Goal: Task Accomplishment & Management: Complete application form

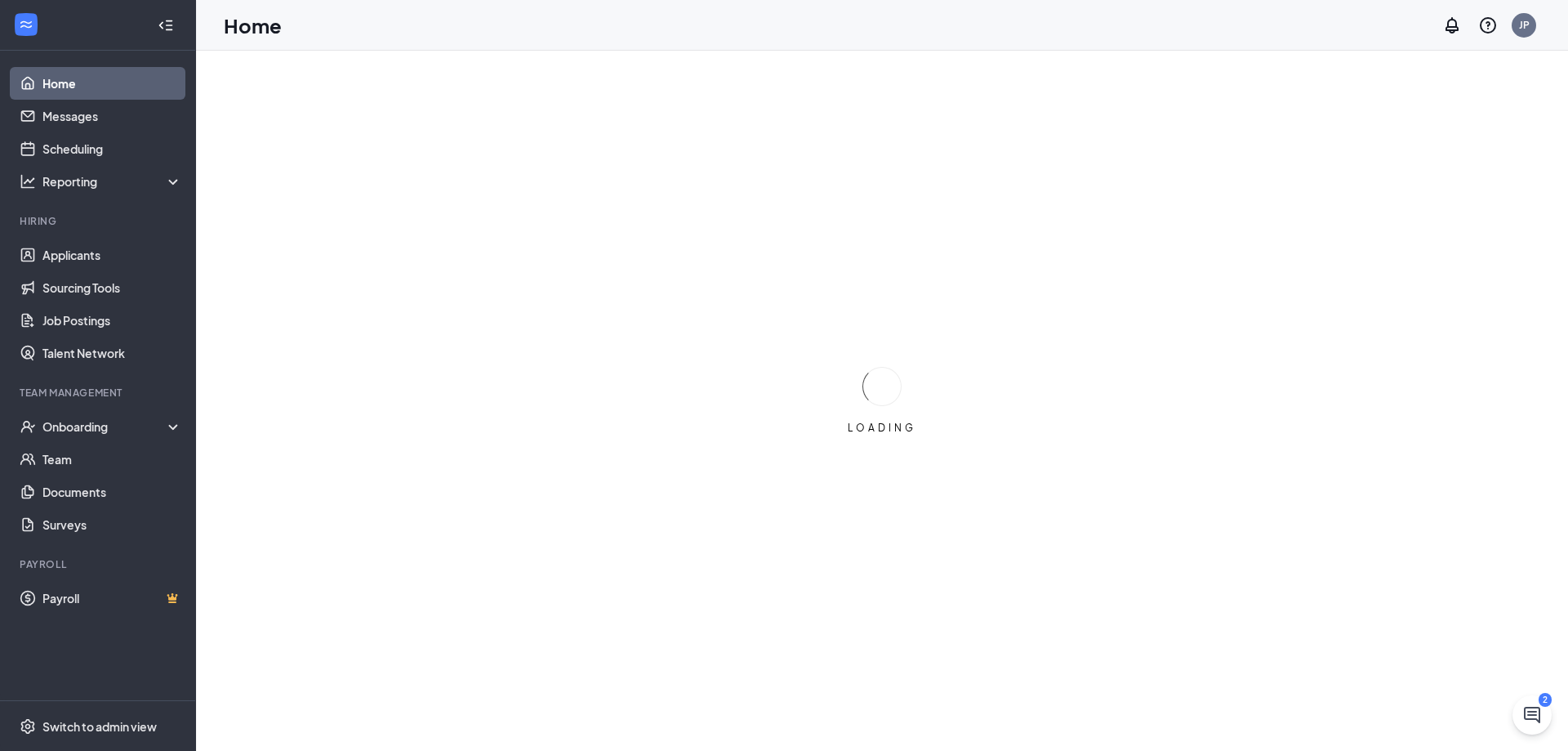
click at [97, 396] on div "Team Management" at bounding box center [99, 392] width 159 height 14
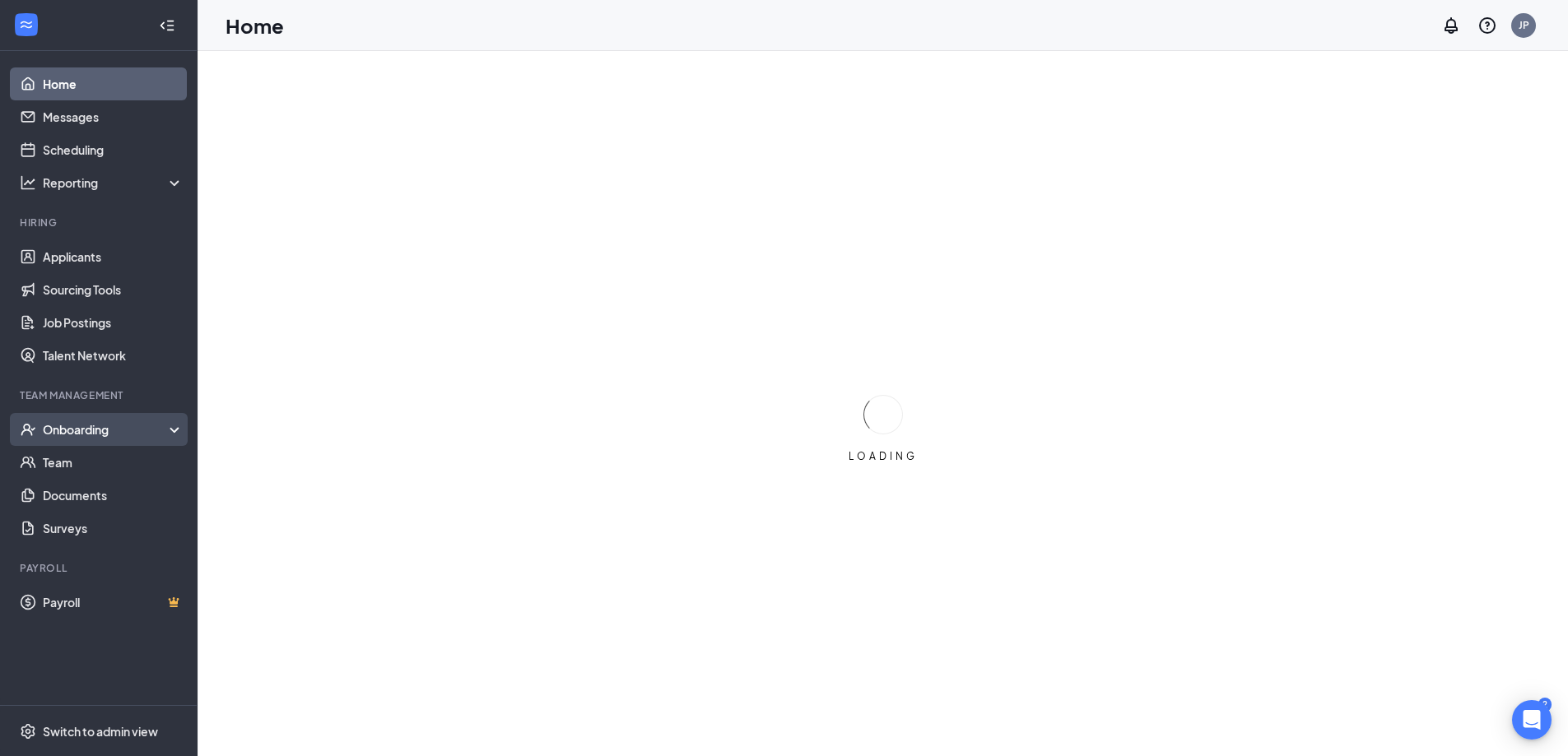
click at [101, 427] on div "Onboarding" at bounding box center [106, 429] width 127 height 17
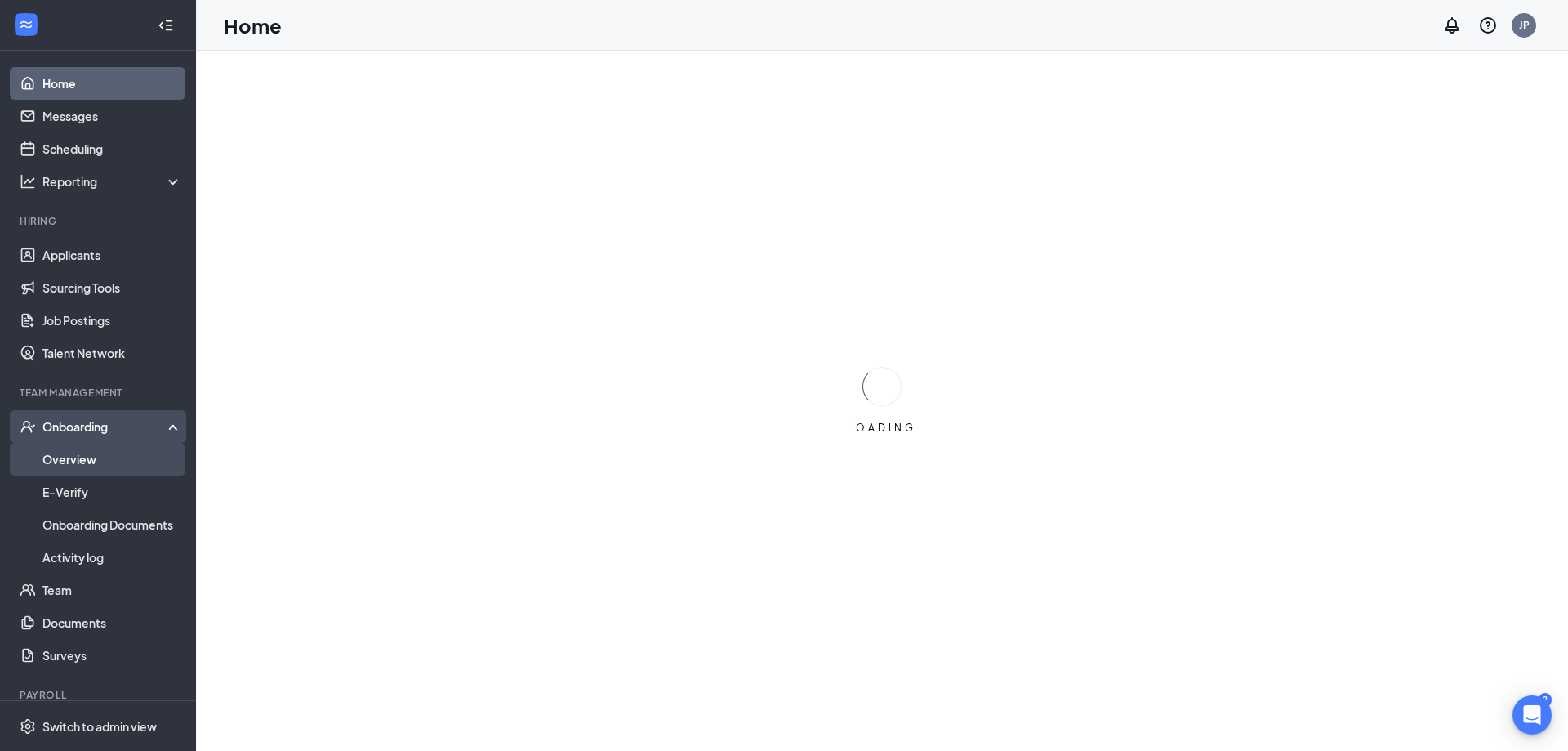
click at [91, 464] on link "Overview" at bounding box center [112, 459] width 140 height 33
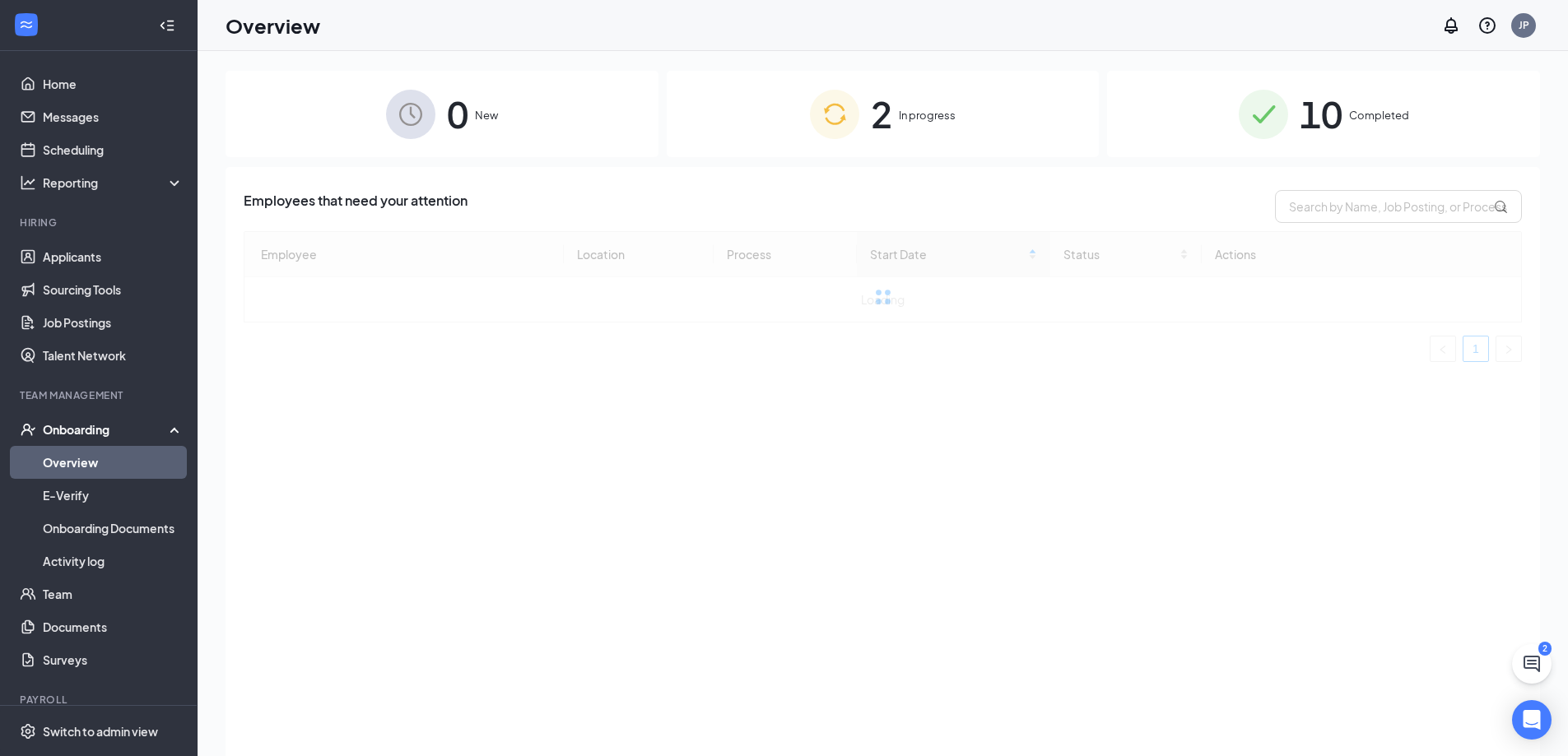
click at [860, 99] on div "2 In progress" at bounding box center [883, 114] width 433 height 87
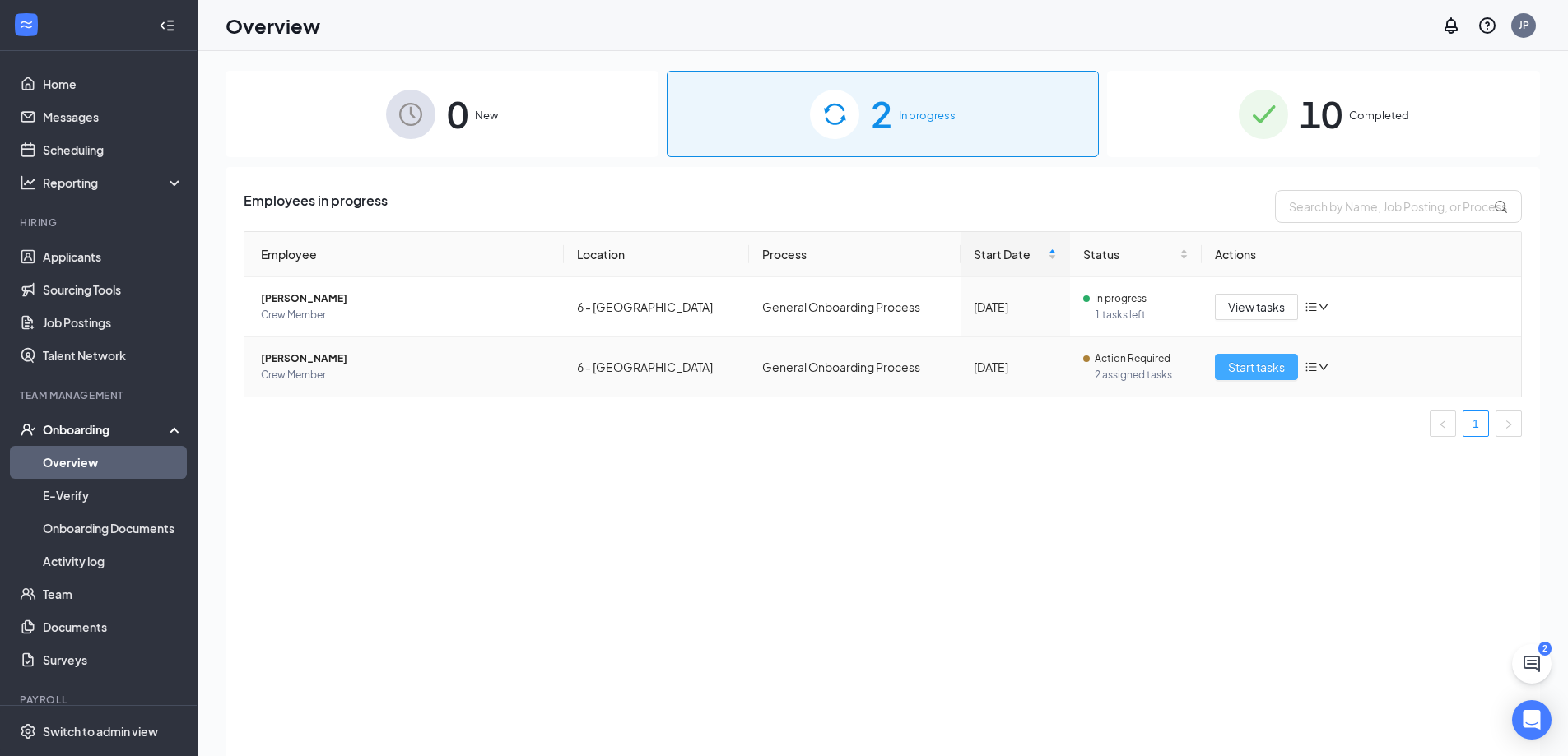
click at [1258, 366] on span "Start tasks" at bounding box center [1257, 367] width 57 height 18
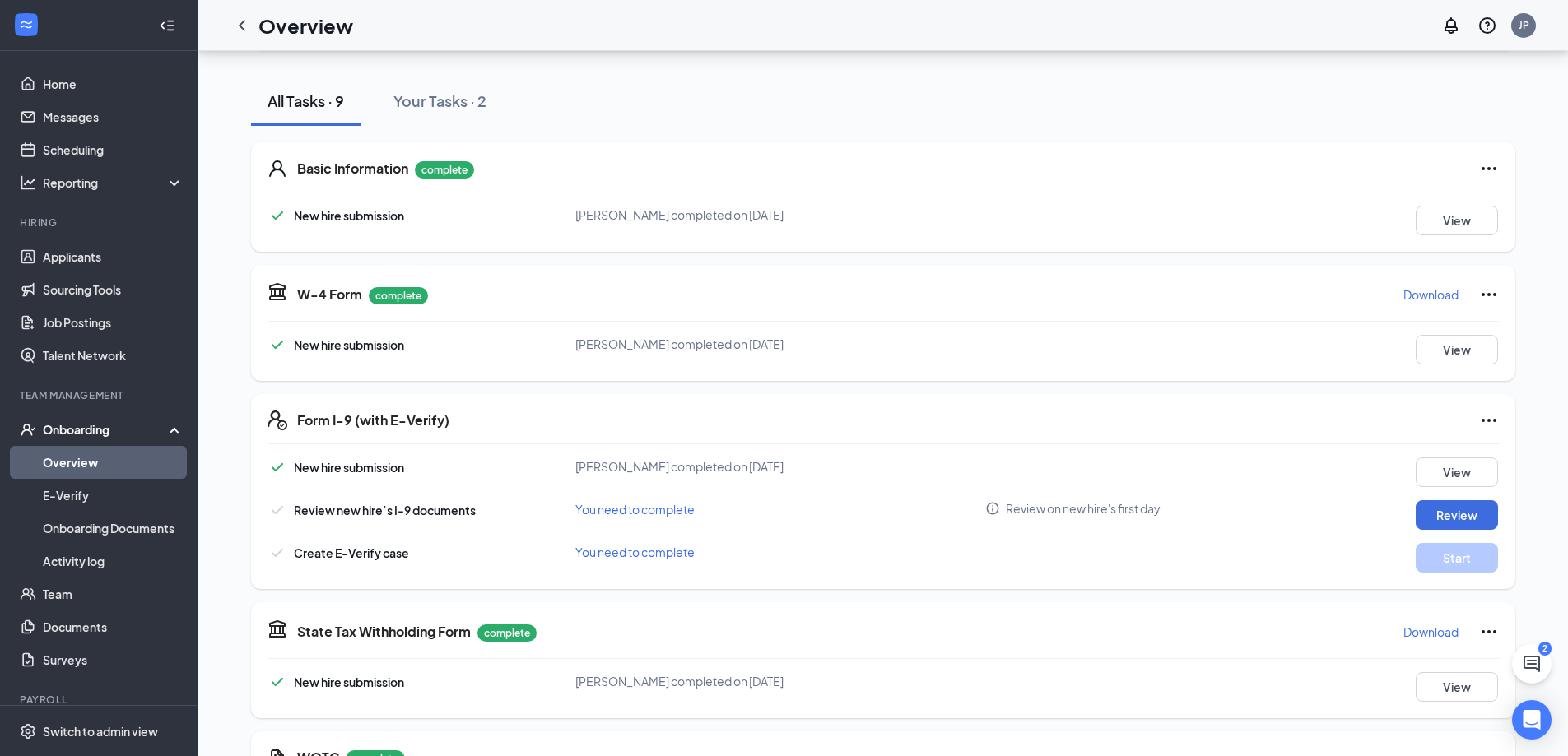
scroll to position [247, 0]
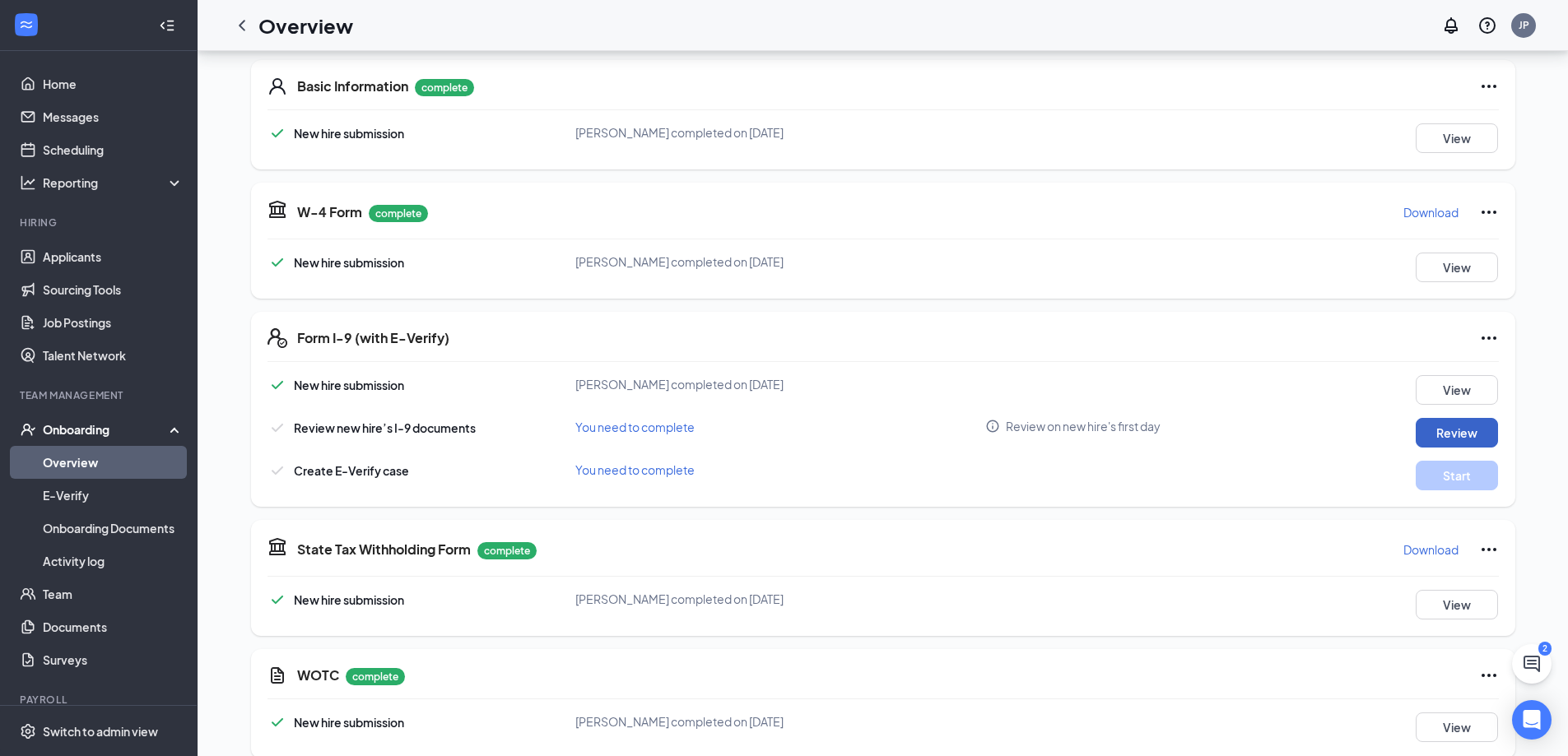
click at [1462, 436] on button "Review" at bounding box center [1457, 433] width 82 height 29
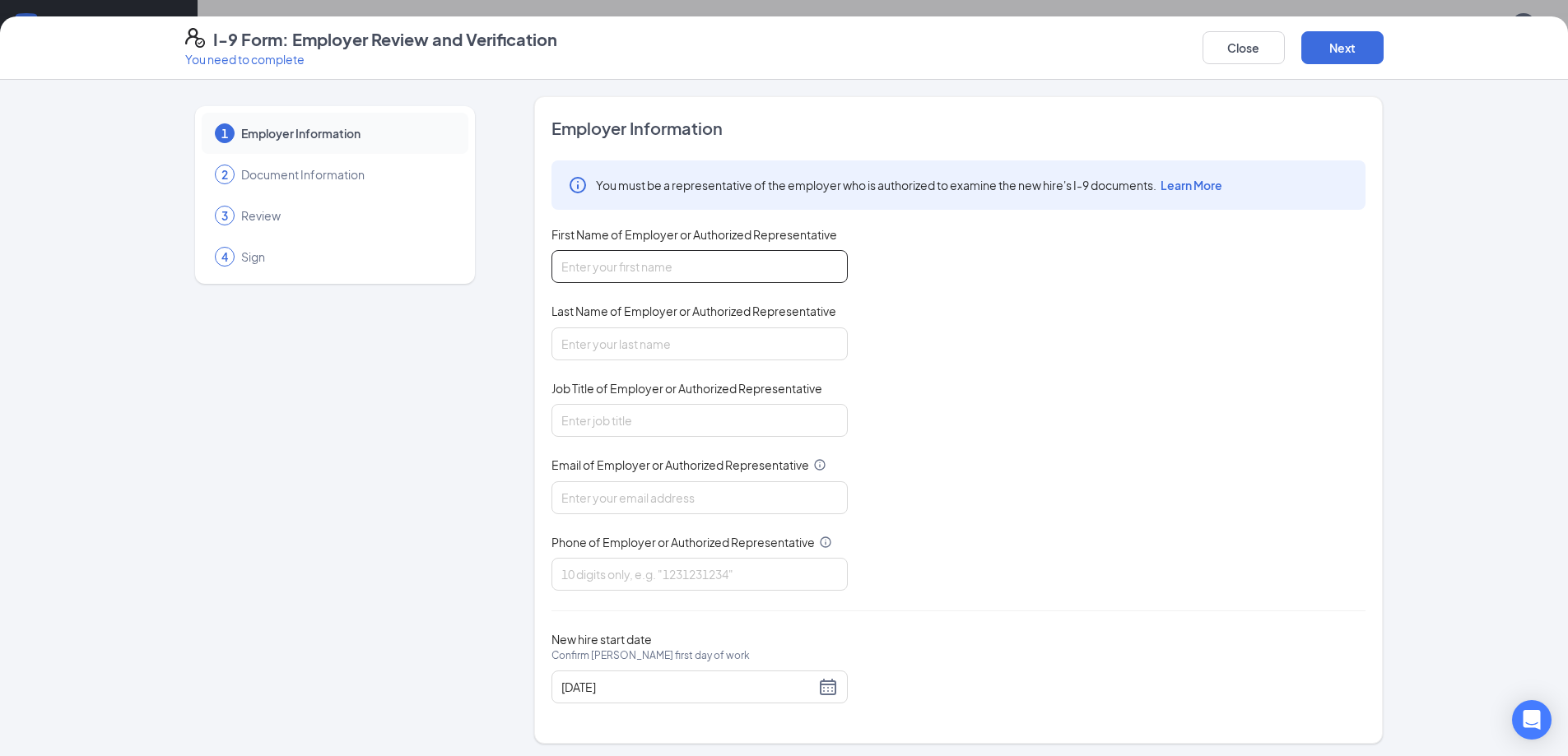
click at [761, 270] on input "First Name of Employer or Authorized Representative" at bounding box center [700, 267] width 297 height 33
type input "[PERSON_NAME]"
type input "D"
type input "General Manager"
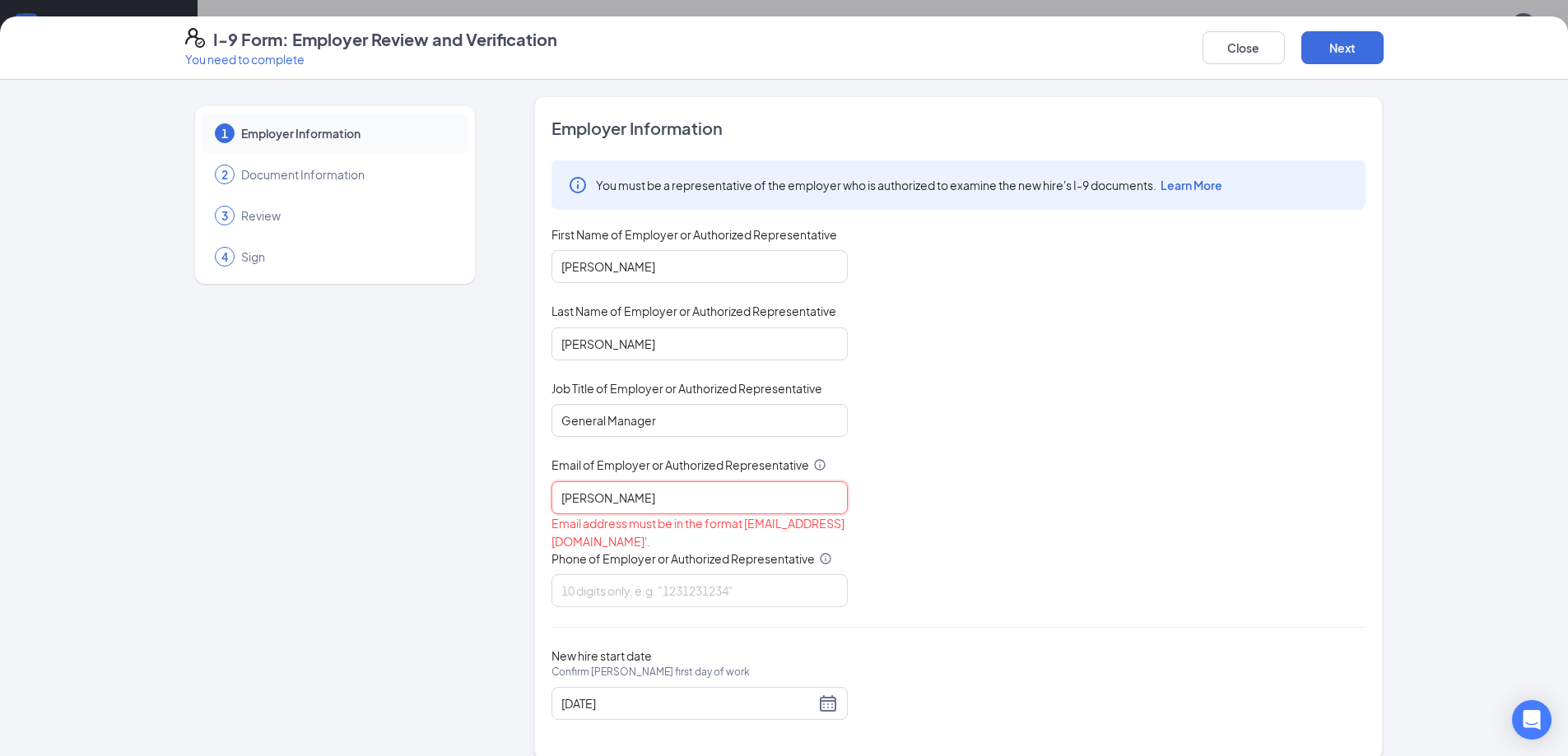
type input "[EMAIL_ADDRESS][DOMAIN_NAME]"
type input "8284794755"
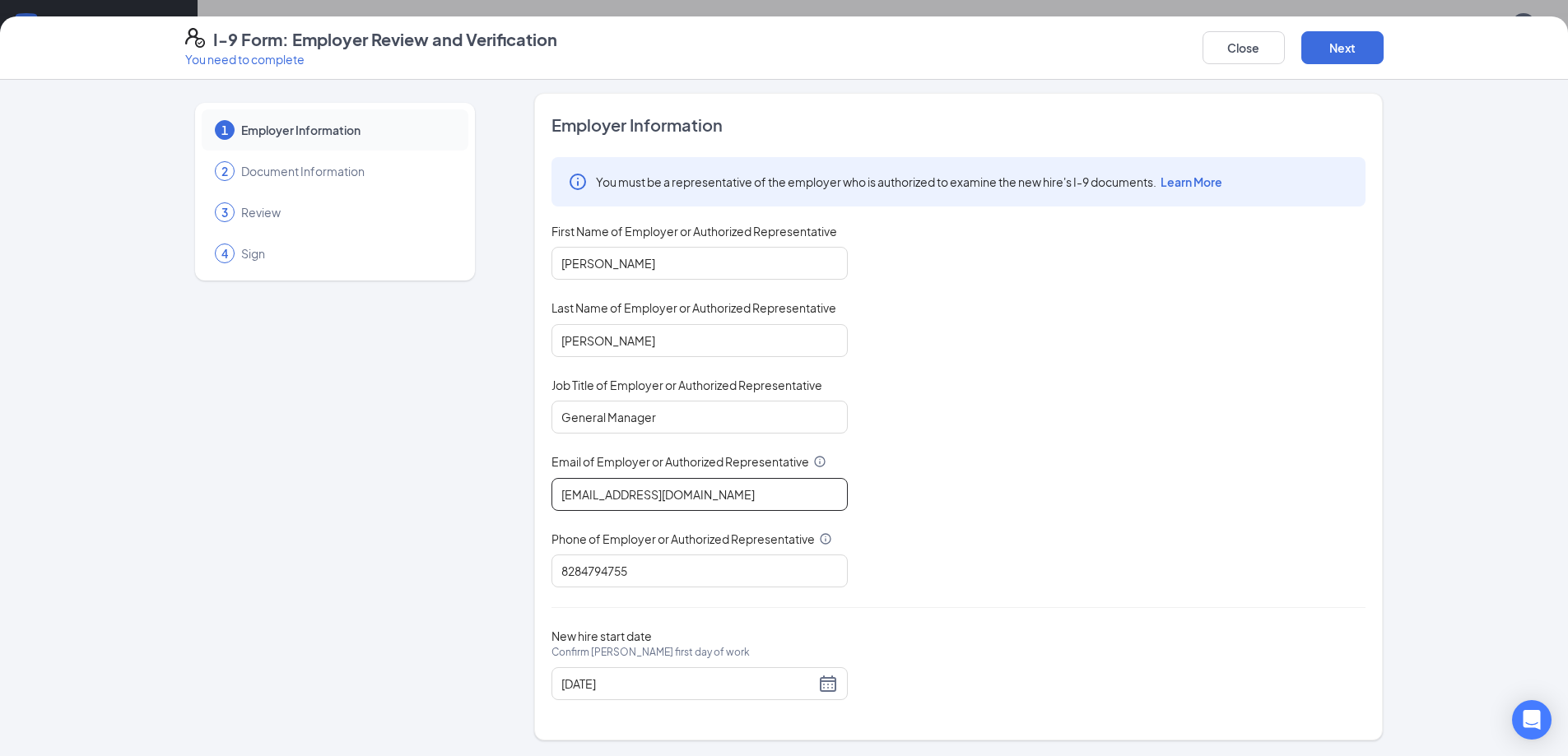
scroll to position [4, 0]
click at [1349, 51] on button "Next" at bounding box center [1342, 48] width 82 height 33
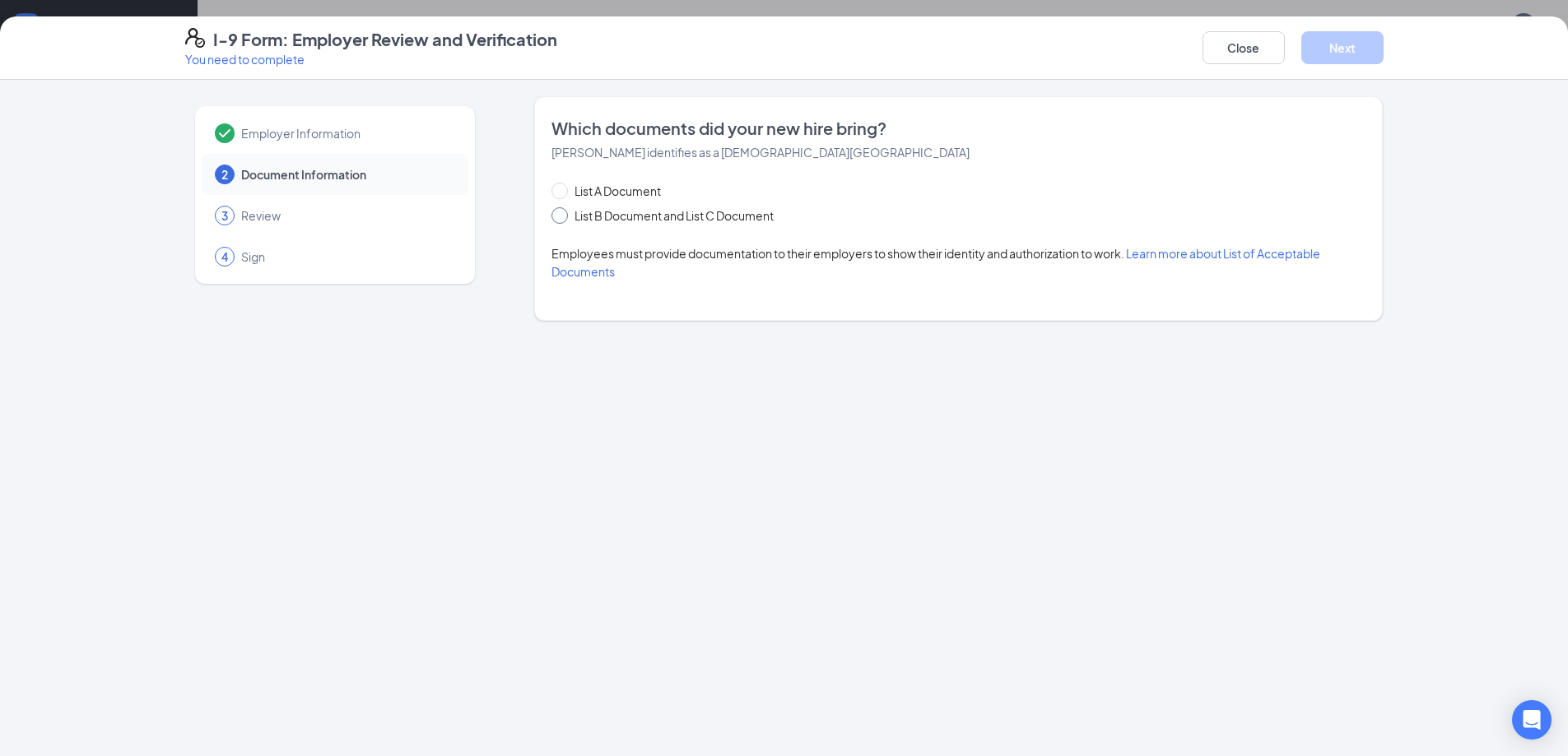
click at [567, 217] on span at bounding box center [560, 215] width 17 height 17
click at [563, 217] on input "List B Document and List C Document" at bounding box center [557, 213] width 12 height 12
radio input "true"
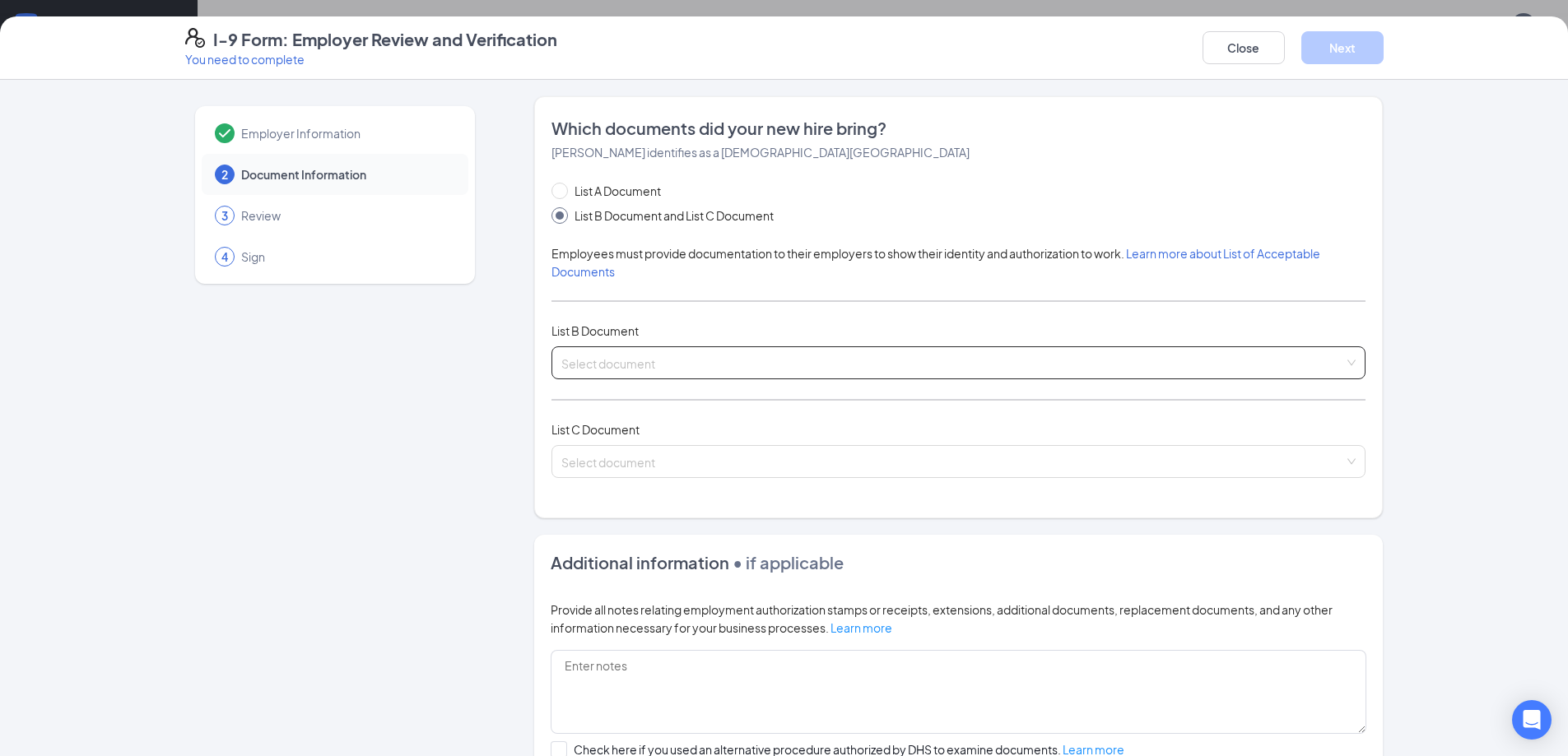
click at [650, 359] on input "search" at bounding box center [953, 359] width 783 height 25
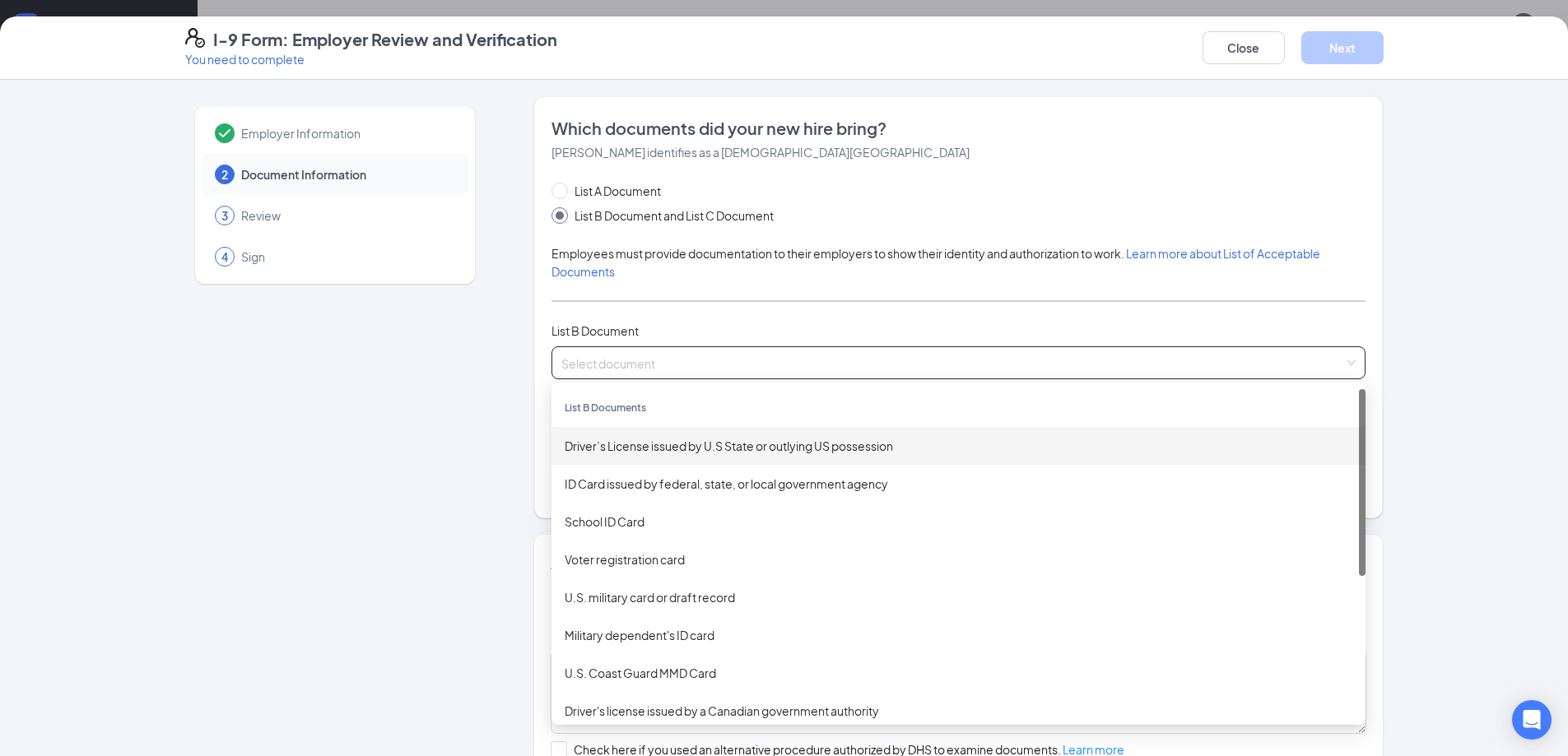
click at [673, 440] on div "Driver’s License issued by U.S State or outlying US possession" at bounding box center [958, 446] width 788 height 18
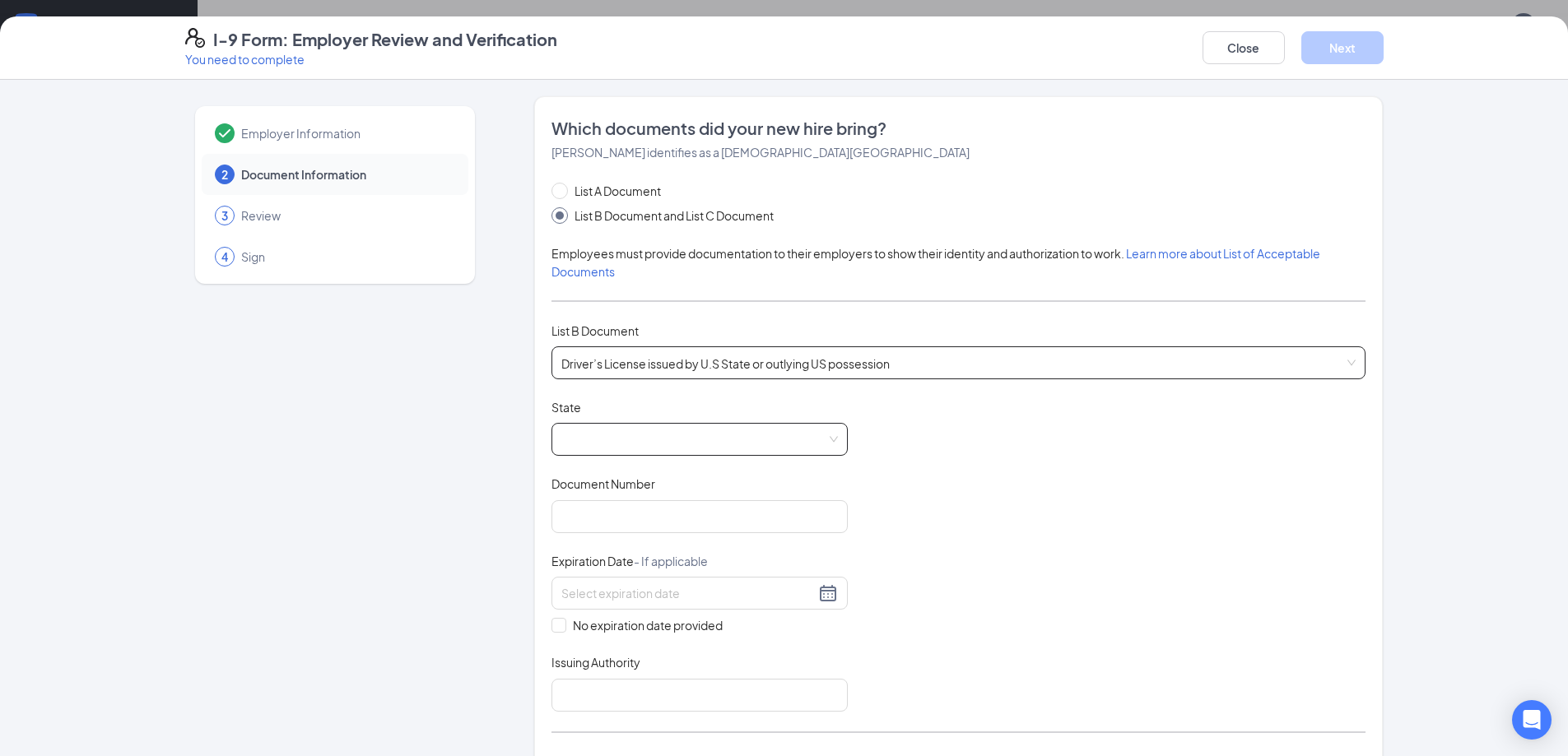
click at [668, 435] on span at bounding box center [699, 439] width 276 height 31
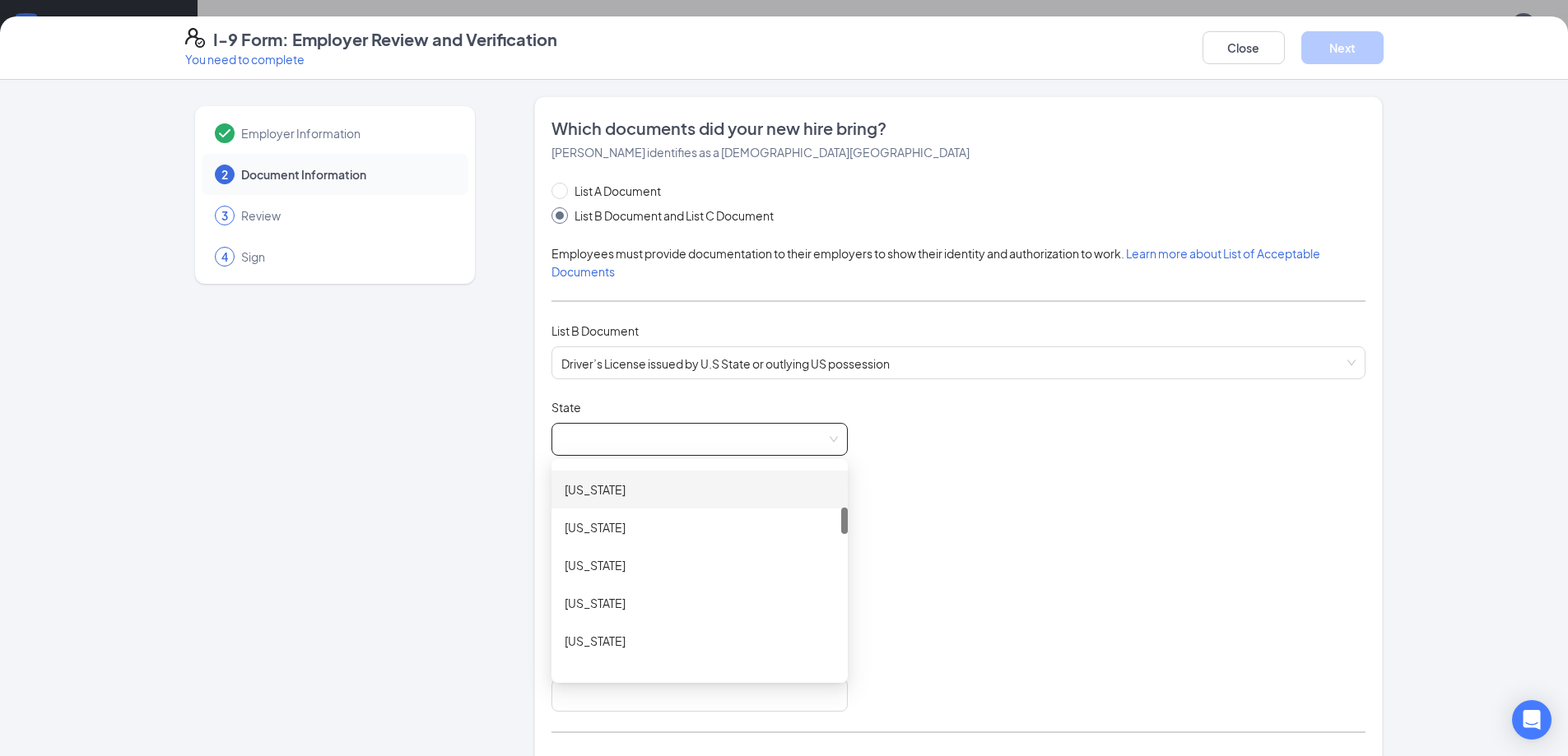
scroll to position [329, 0]
click at [601, 538] on div "[US_STATE]" at bounding box center [699, 534] width 270 height 18
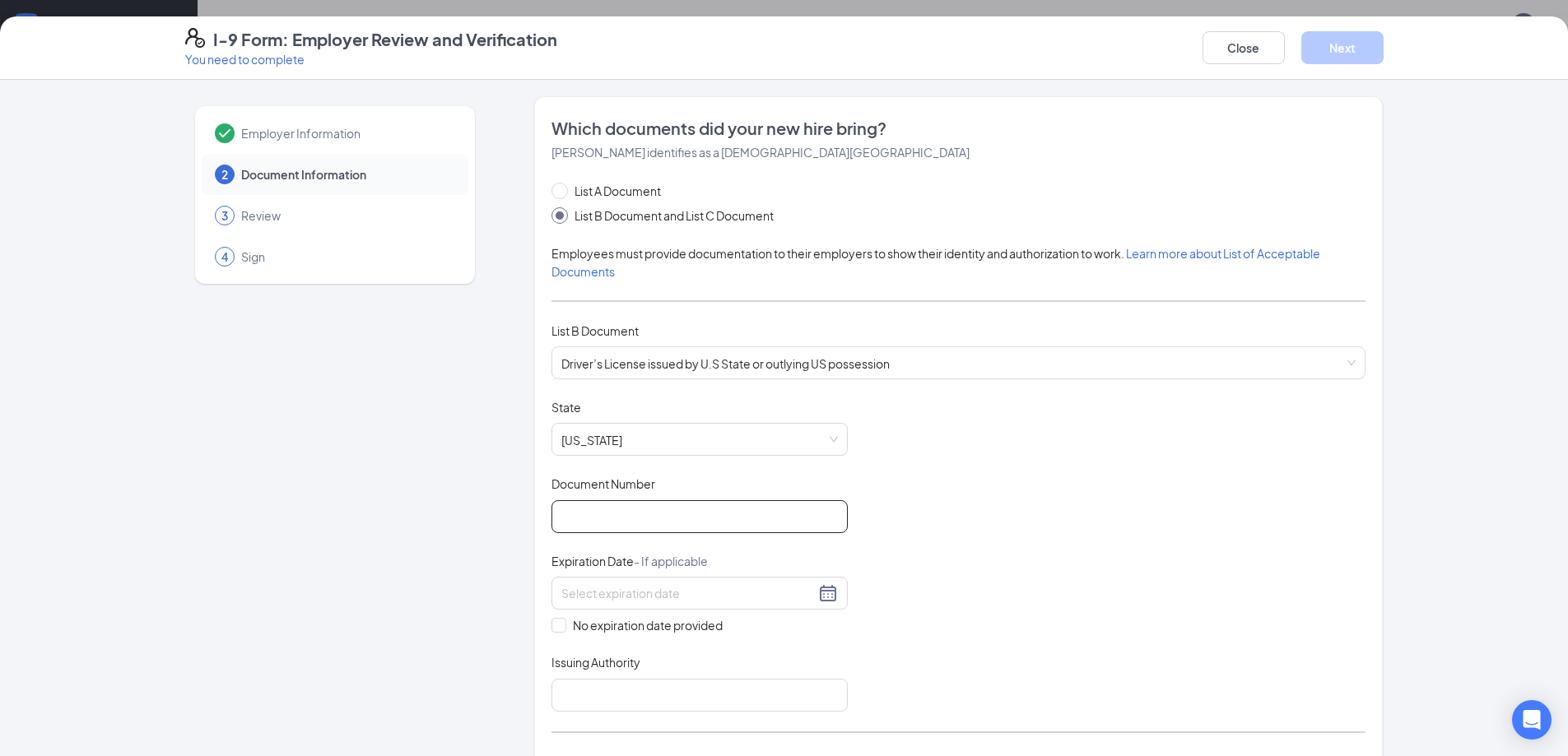
click at [610, 520] on input "Document Number" at bounding box center [700, 517] width 297 height 33
click at [664, 527] on input "Document Number" at bounding box center [700, 517] width 297 height 33
type input "h"
type input "H325551920240"
click at [659, 594] on input at bounding box center [687, 593] width 253 height 18
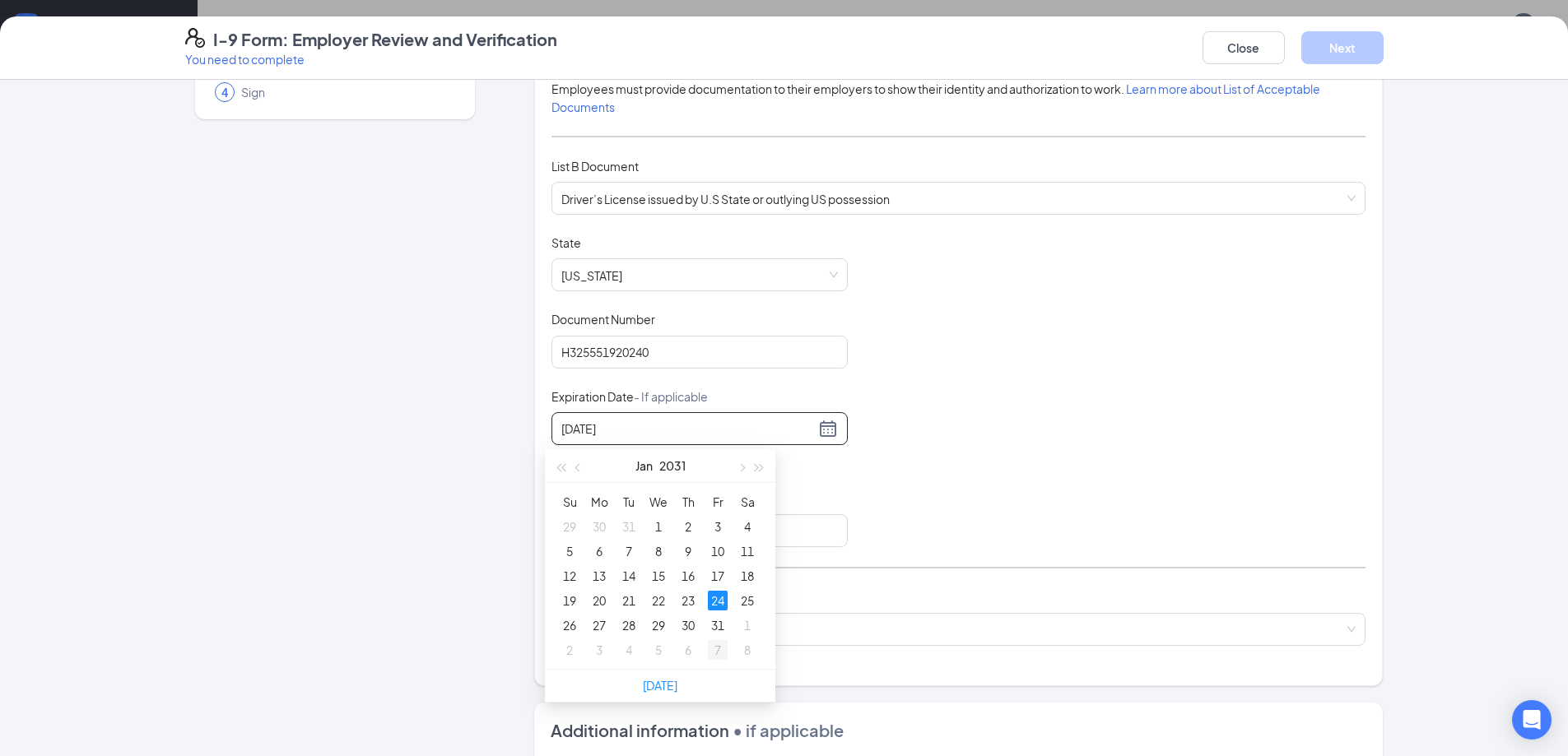
scroll to position [412, 0]
click at [722, 599] on div "24" at bounding box center [717, 599] width 19 height 19
type input "[DATE]"
click at [626, 522] on input "Issuing Authority" at bounding box center [700, 530] width 297 height 33
type input "FL"
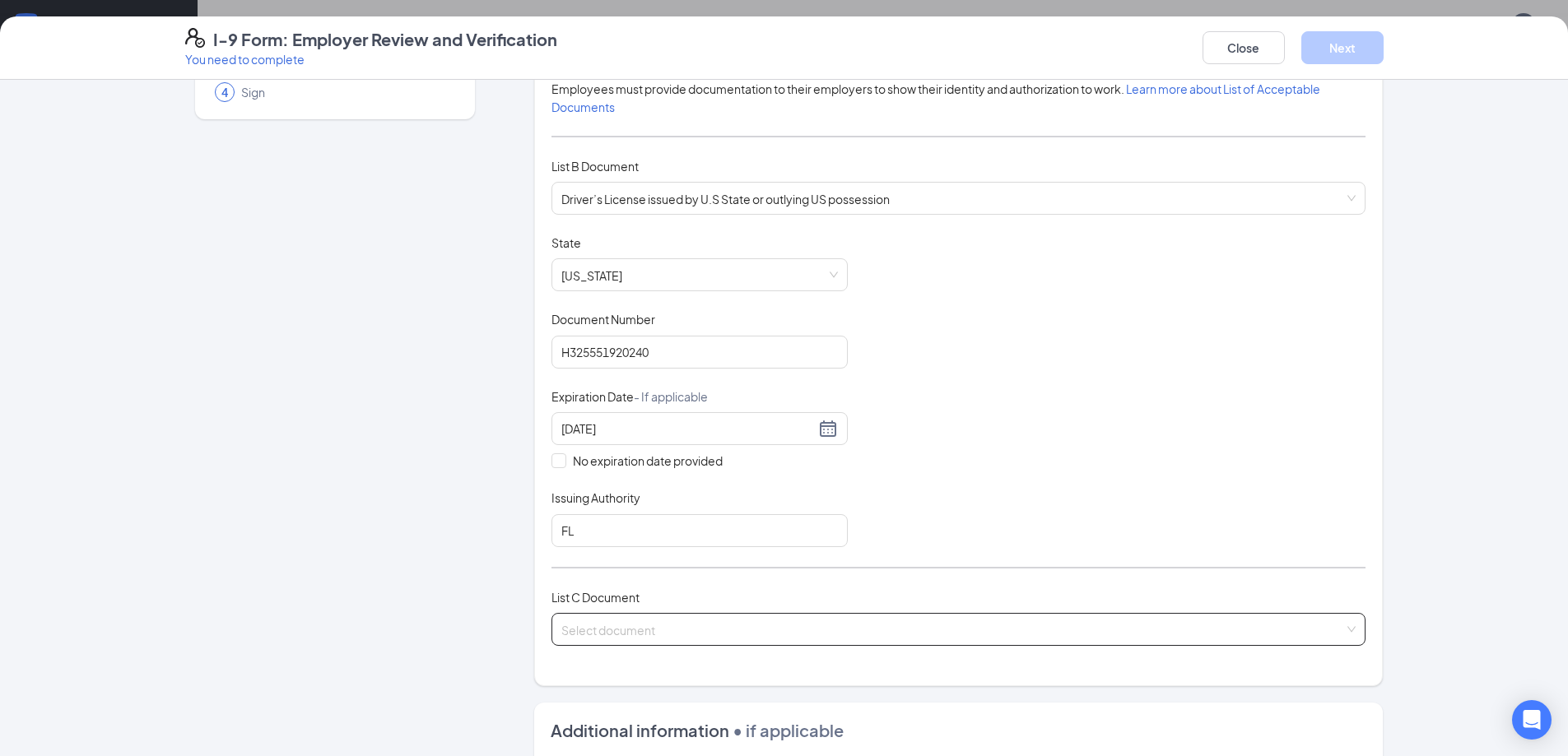
click at [652, 622] on input "search" at bounding box center [953, 626] width 783 height 25
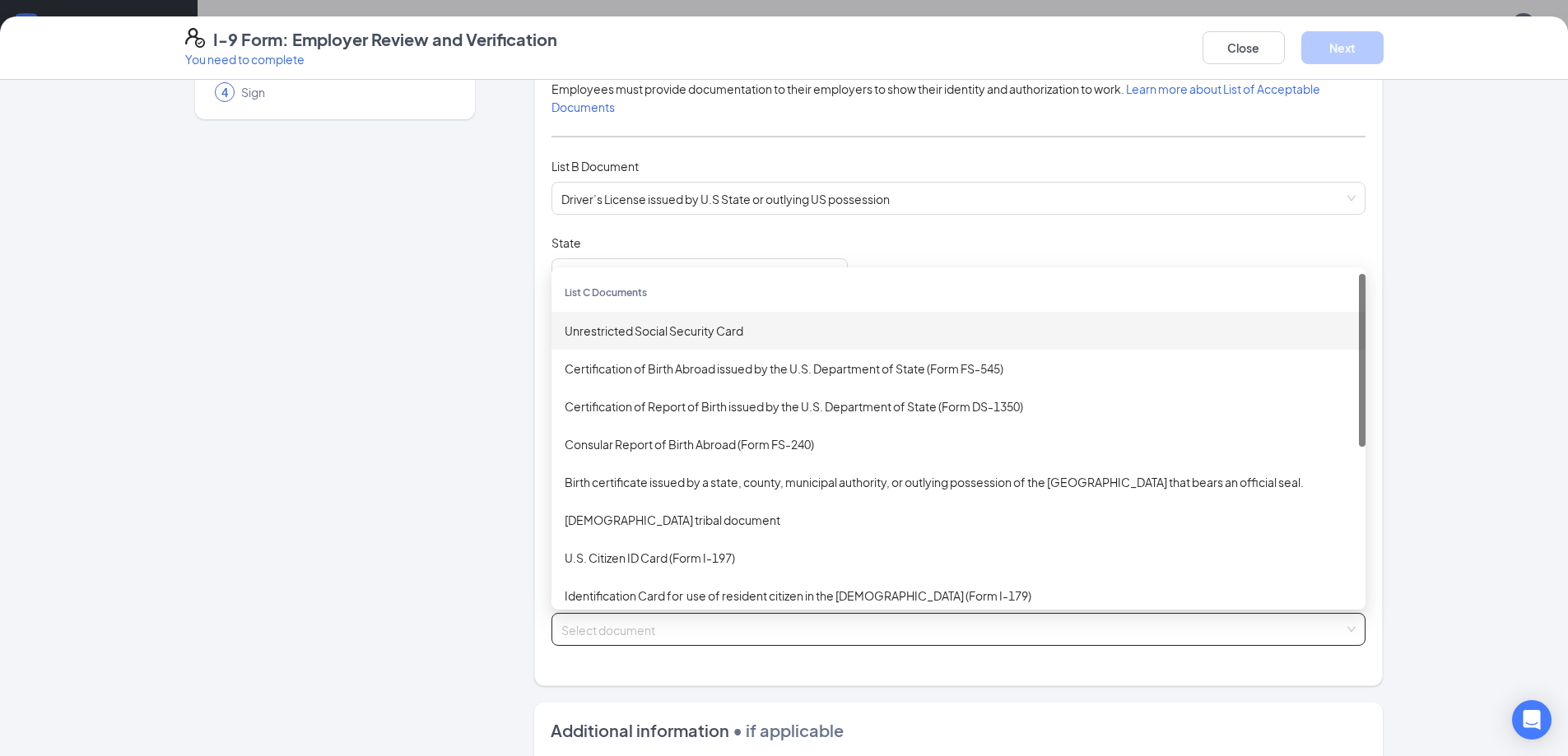
click at [638, 334] on div "Unrestricted Social Security Card" at bounding box center [958, 331] width 788 height 18
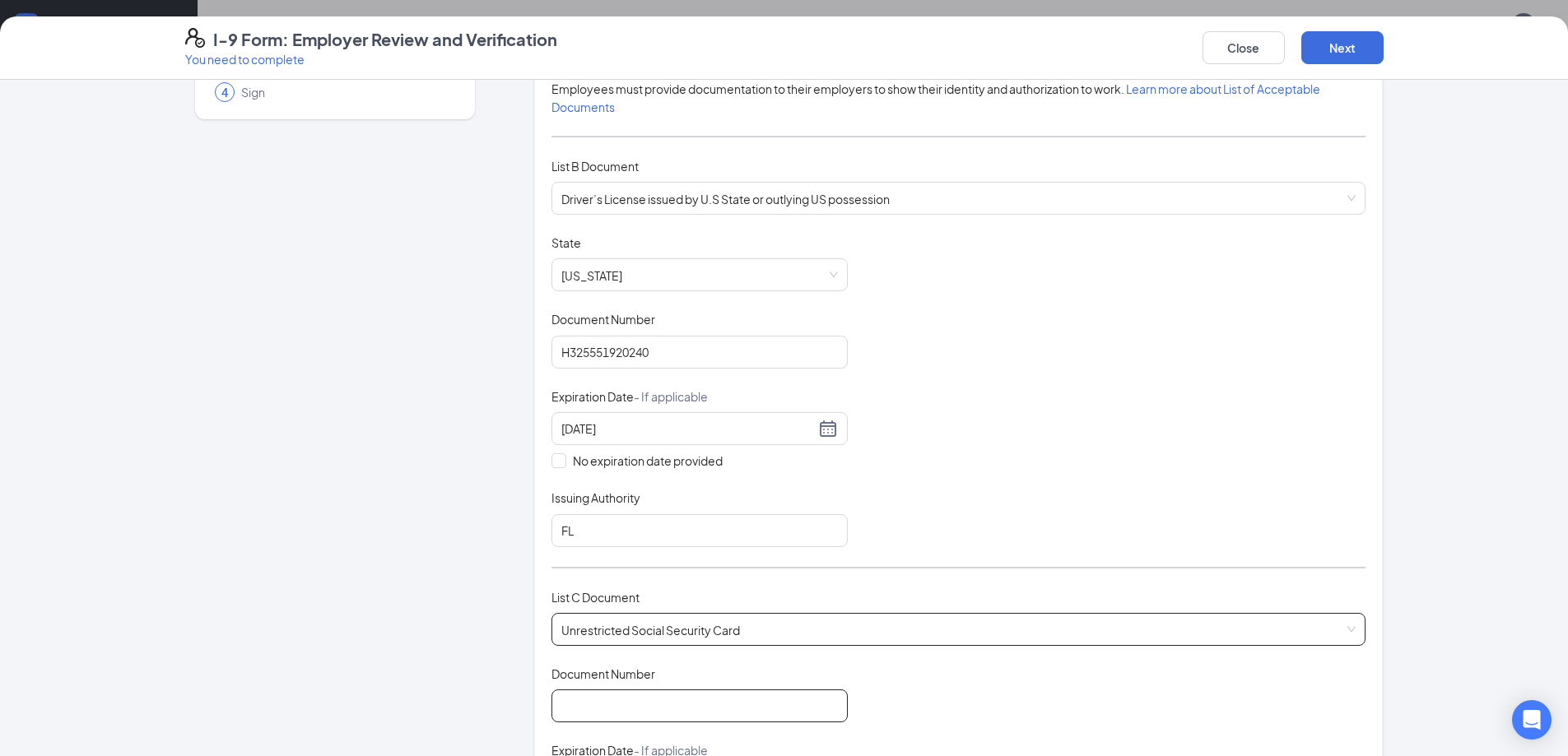
click at [594, 712] on input "Document Number" at bounding box center [700, 706] width 297 height 33
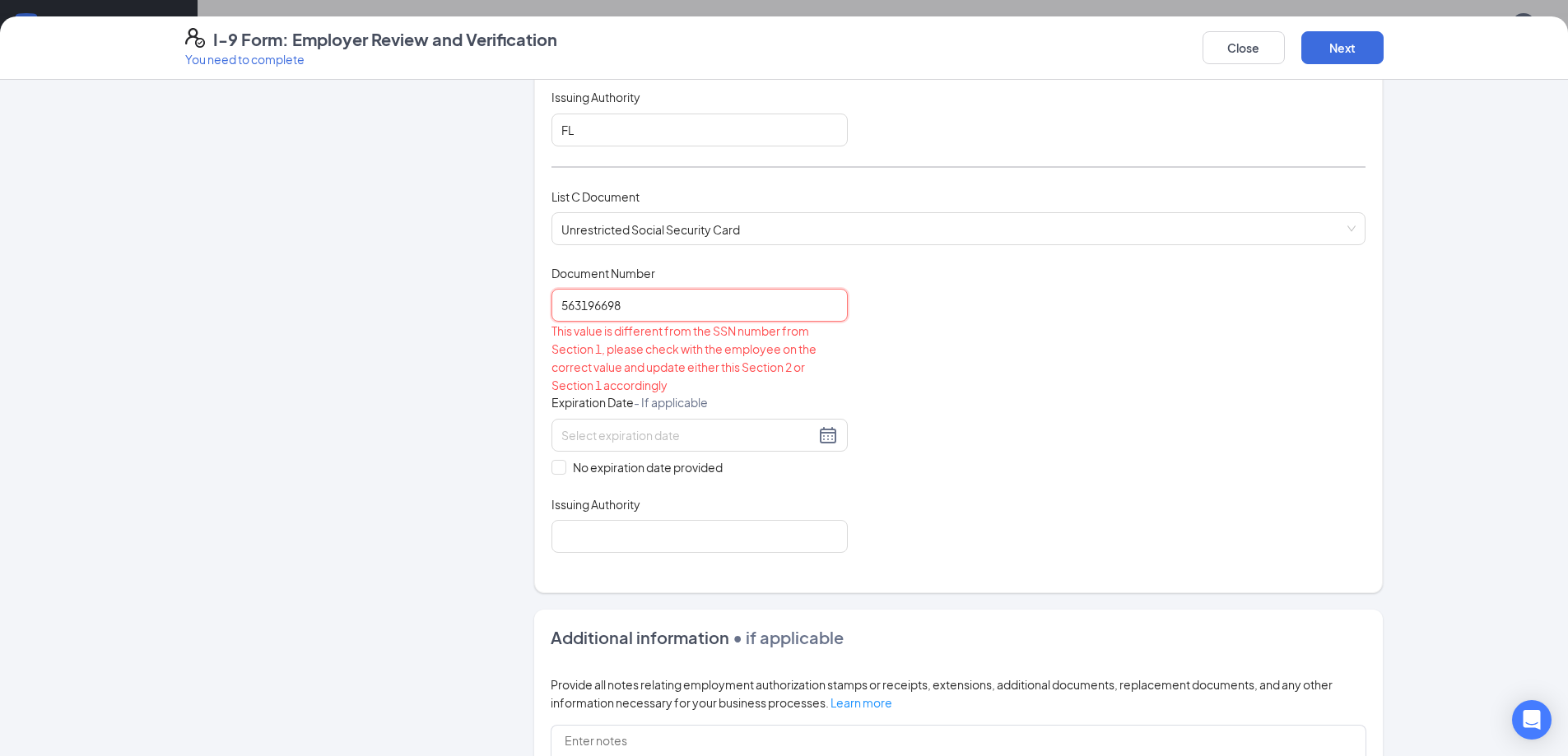
scroll to position [576, 0]
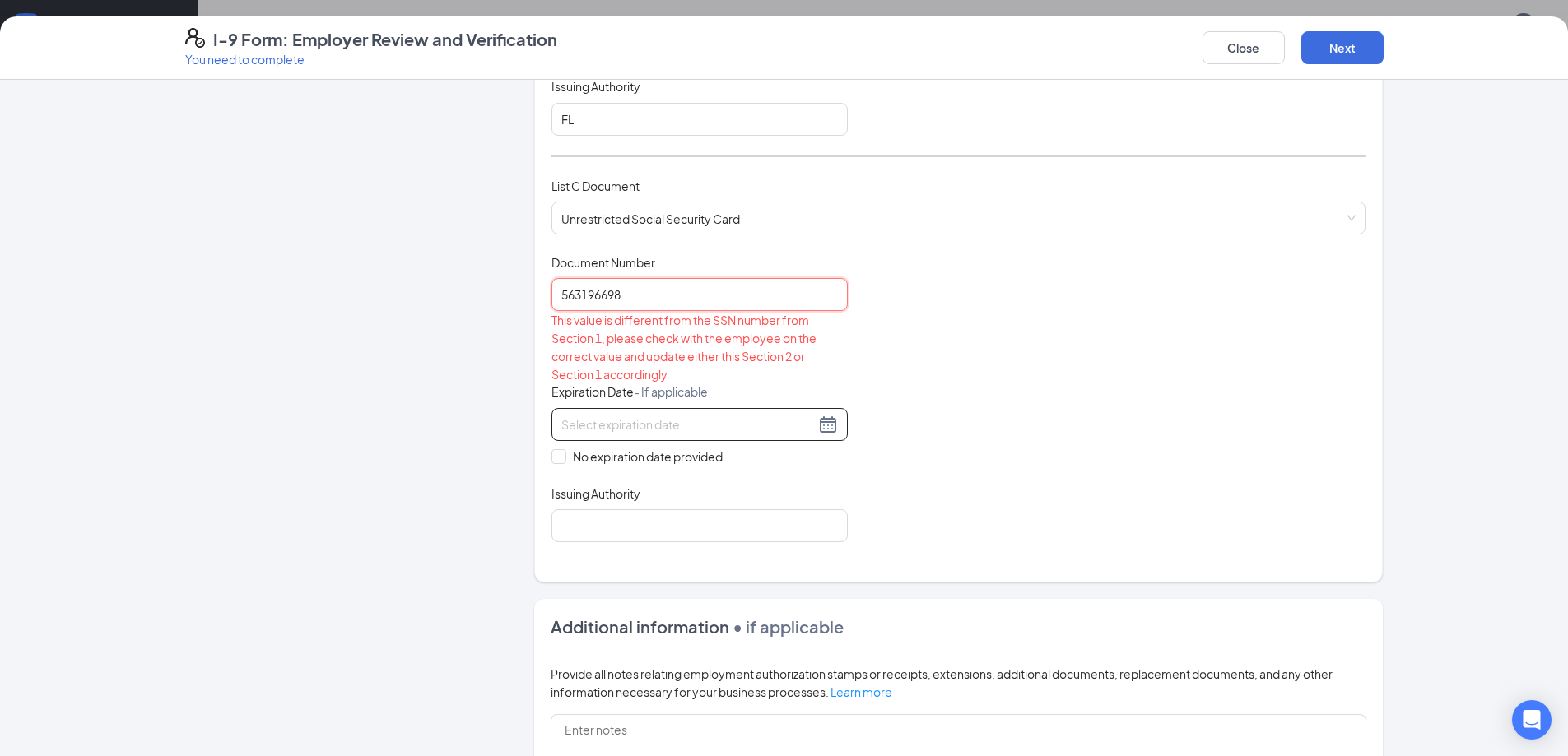
type input "563196698"
click at [711, 422] on input at bounding box center [687, 425] width 253 height 18
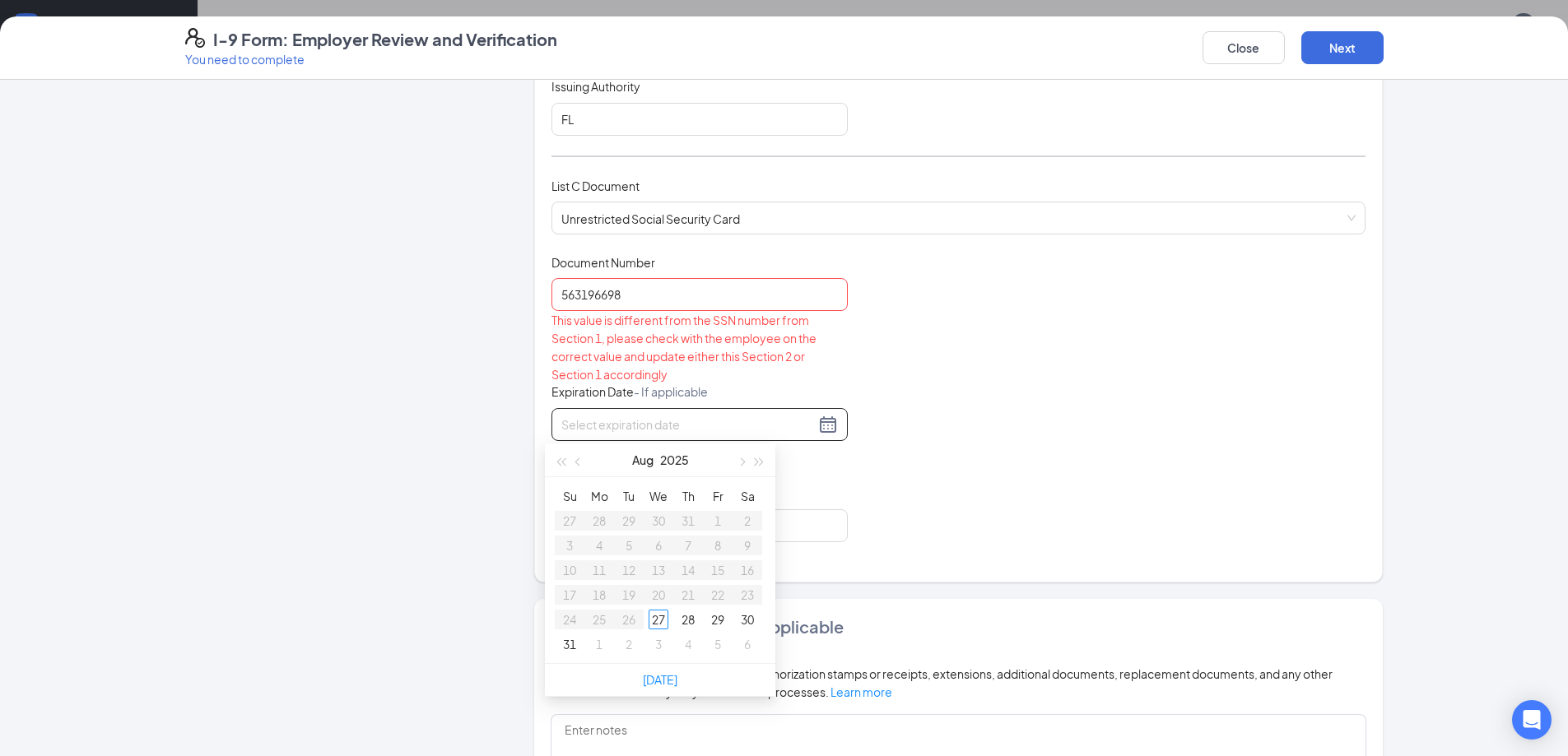
click at [622, 318] on div "This value is different from the SSN number from Section 1, please check with t…" at bounding box center [700, 347] width 297 height 73
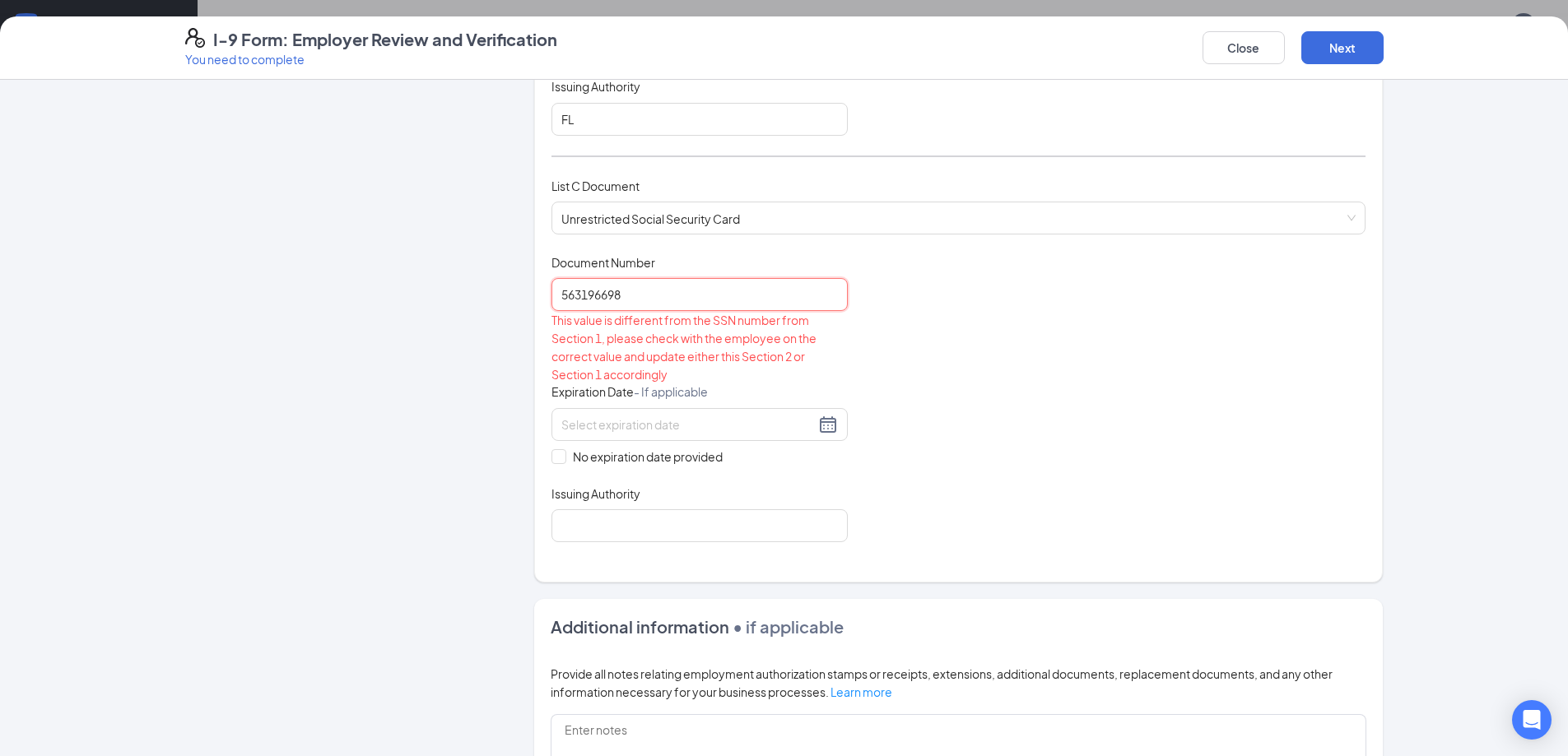
drag, startPoint x: 629, startPoint y: 305, endPoint x: 521, endPoint y: 305, distance: 108.0
click at [521, 305] on div "Employer Information 2 Document Information 3 Review 4 Sign Which documents did…" at bounding box center [784, 261] width 1199 height 1481
click at [385, 338] on div "Employer Information 2 Document Information 3 Review 4 Sign" at bounding box center [334, 261] width 299 height 1481
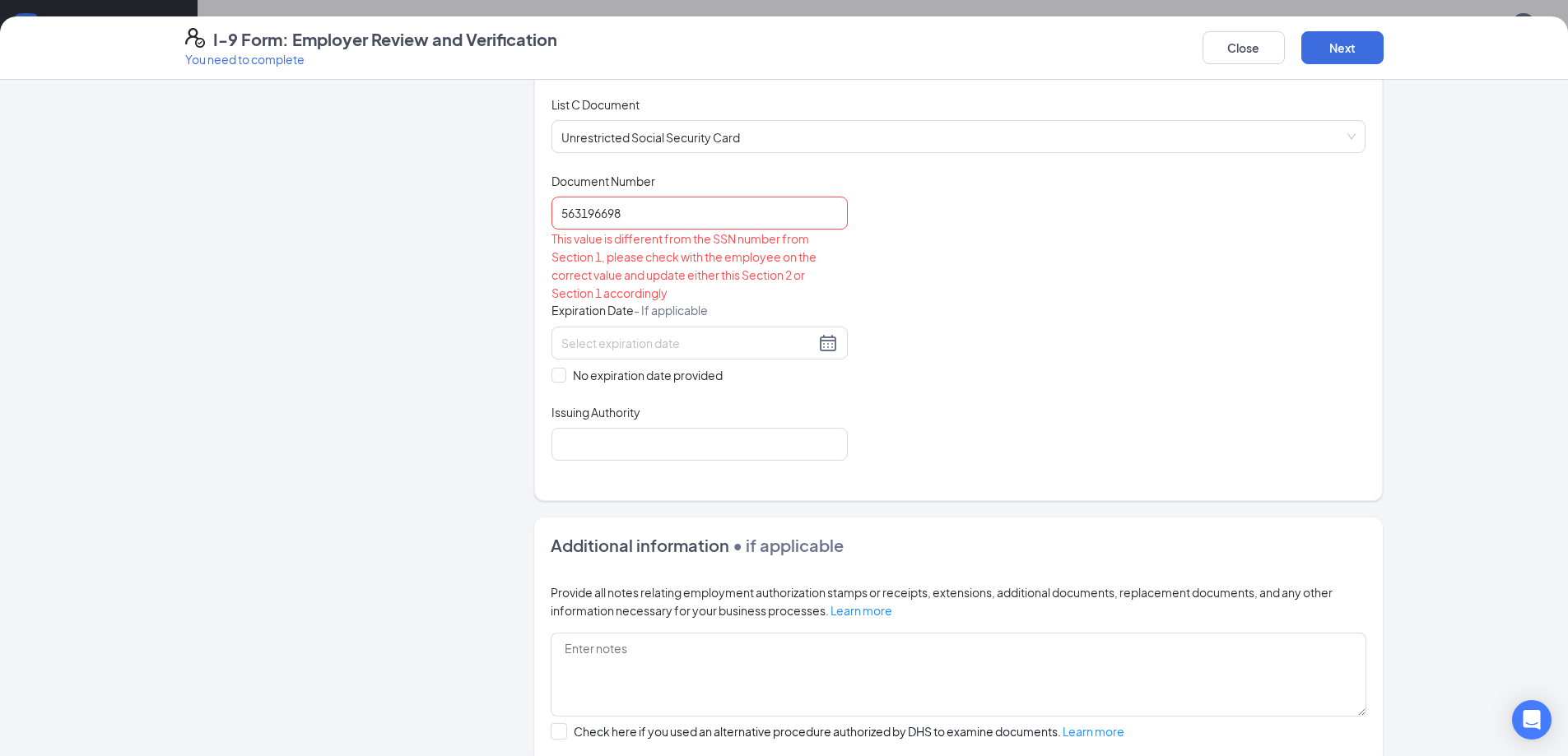
scroll to position [658, 0]
click at [1254, 41] on button "Close" at bounding box center [1243, 48] width 82 height 33
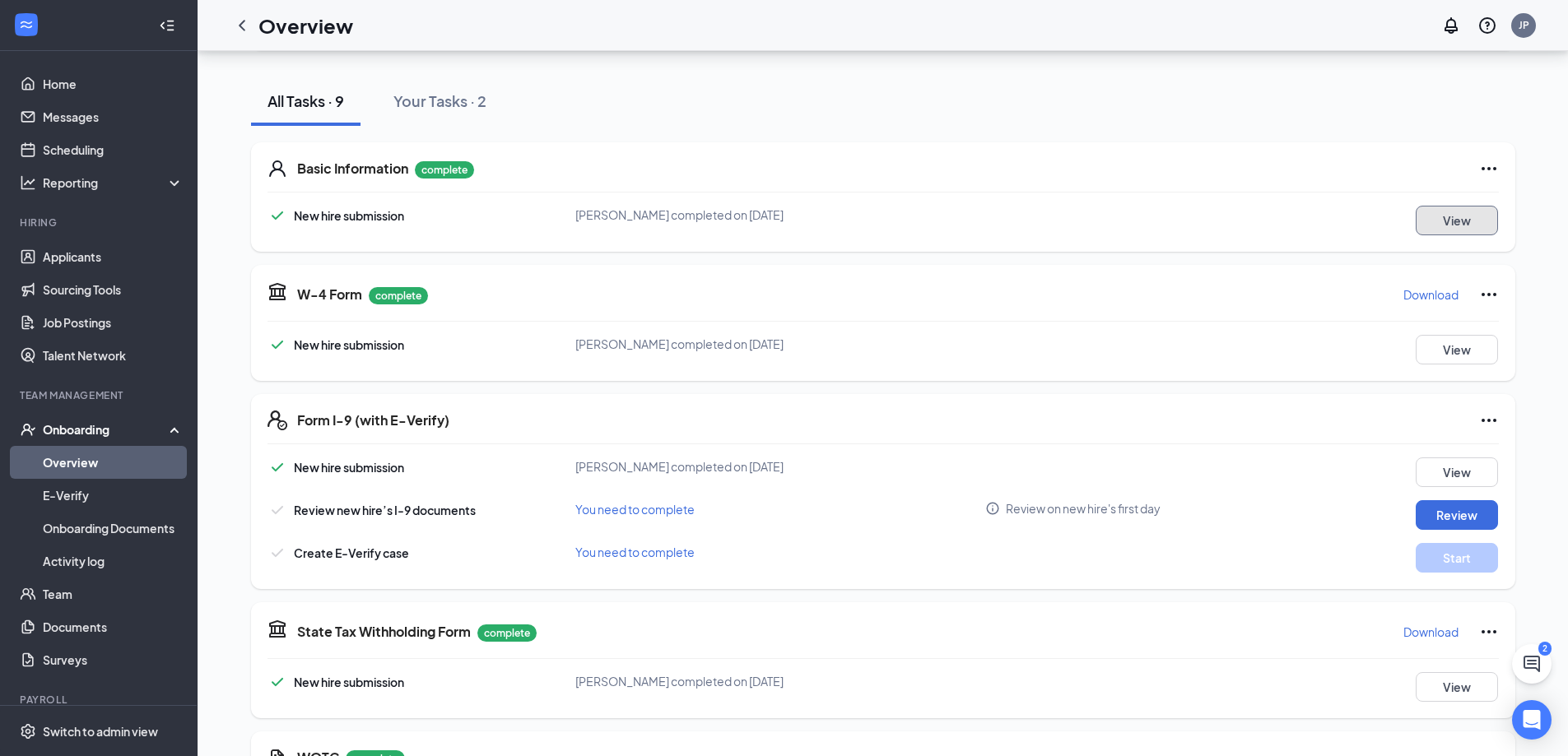
click at [1453, 219] on button "View" at bounding box center [1457, 220] width 82 height 29
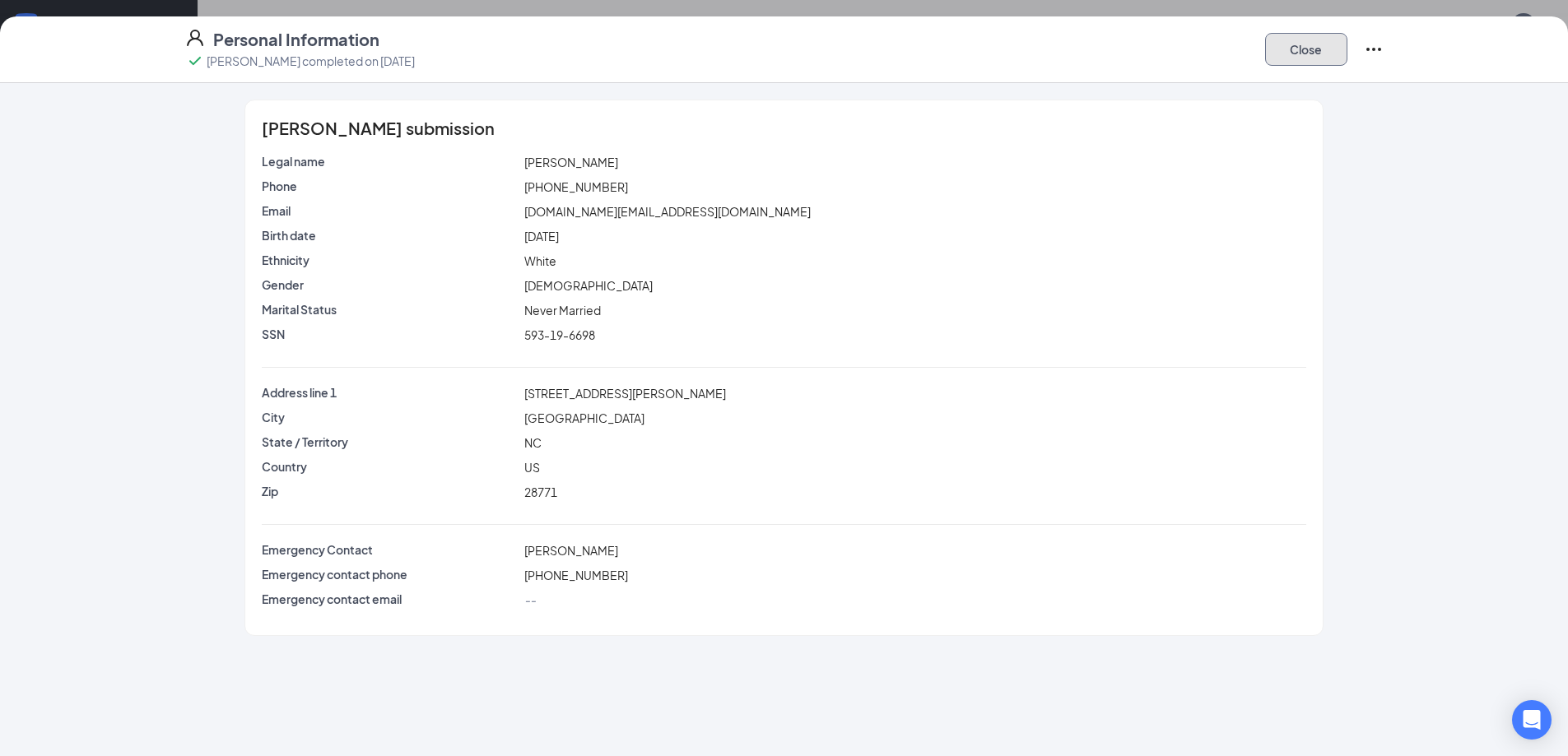
click at [1328, 38] on button "Close" at bounding box center [1305, 50] width 82 height 33
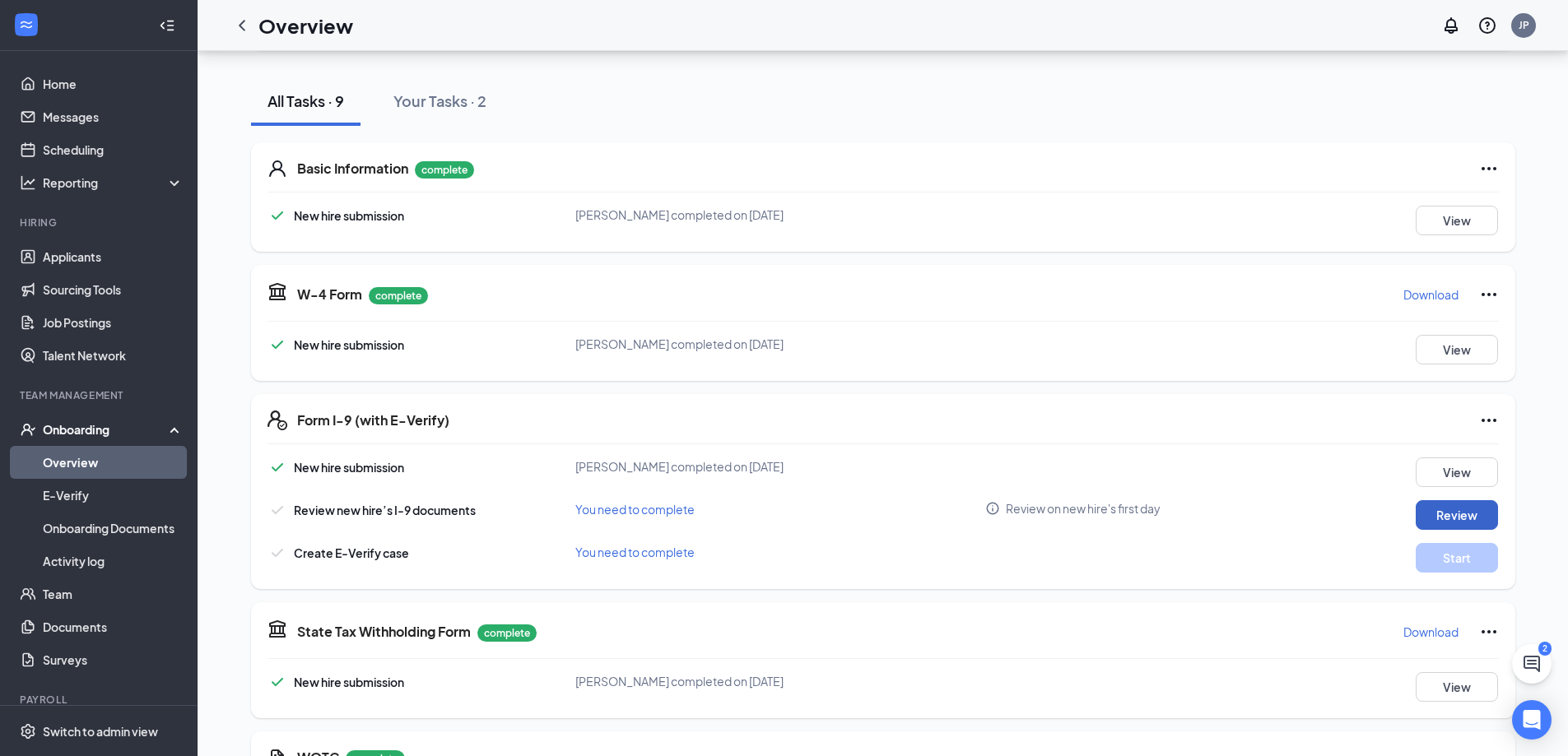
click at [1470, 512] on button "Review" at bounding box center [1457, 515] width 82 height 29
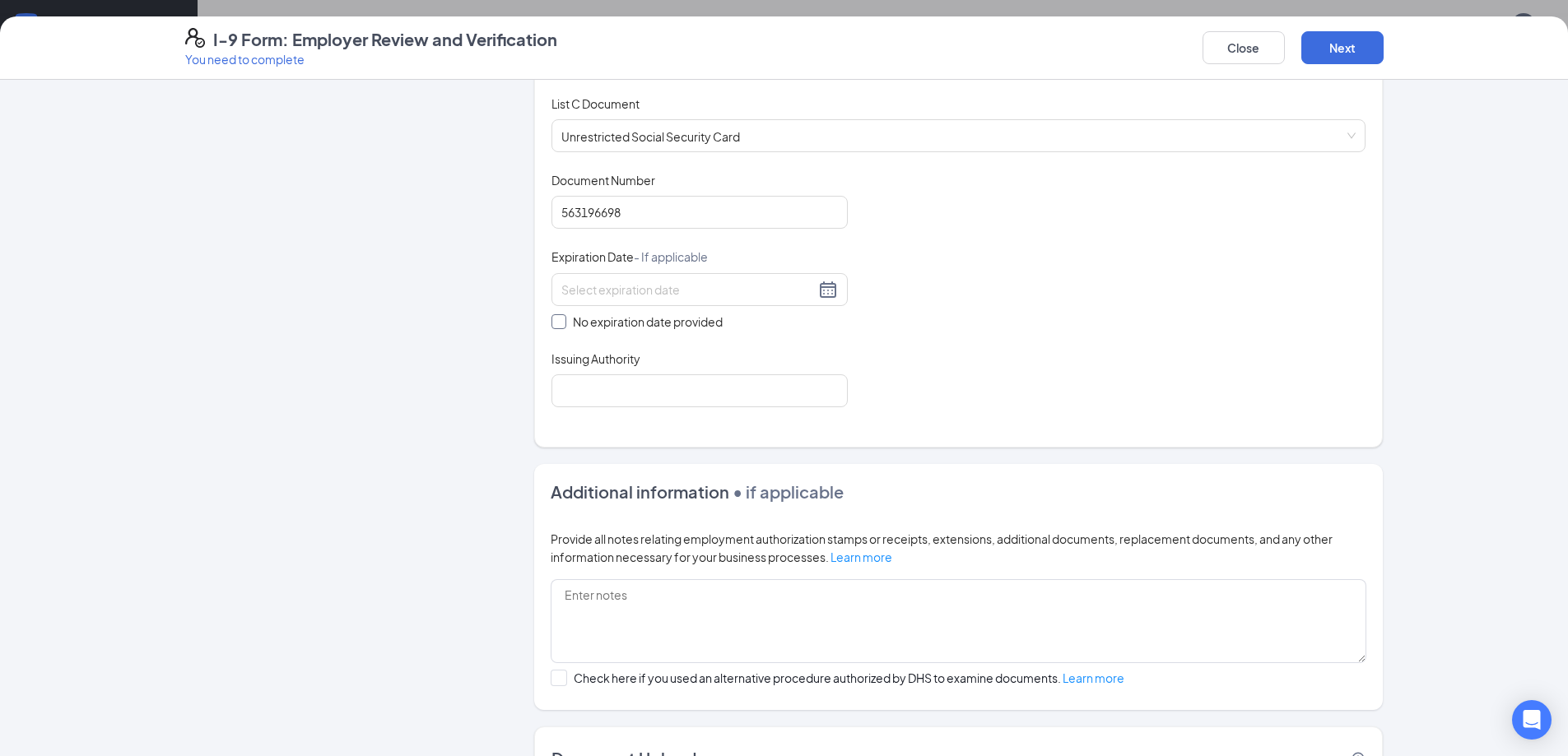
click at [552, 321] on input "No expiration date provided" at bounding box center [557, 320] width 12 height 12
checkbox input "true"
click at [579, 222] on input "563196698" at bounding box center [700, 213] width 297 height 33
click at [568, 215] on input "563196698" at bounding box center [700, 213] width 297 height 33
type input "593196698"
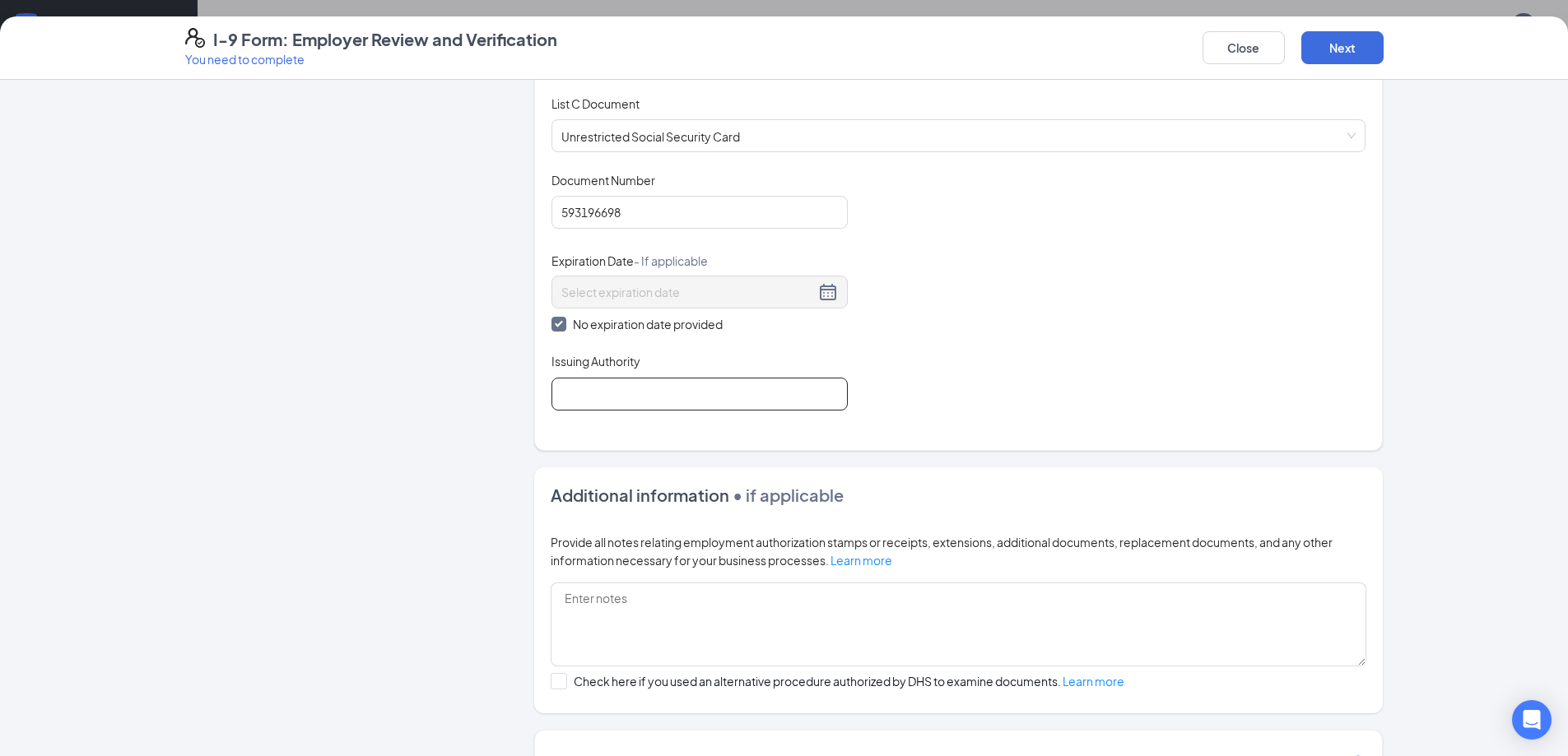
click at [591, 390] on input "Issuing Authority" at bounding box center [700, 394] width 297 height 33
type input "Social Security Admin."
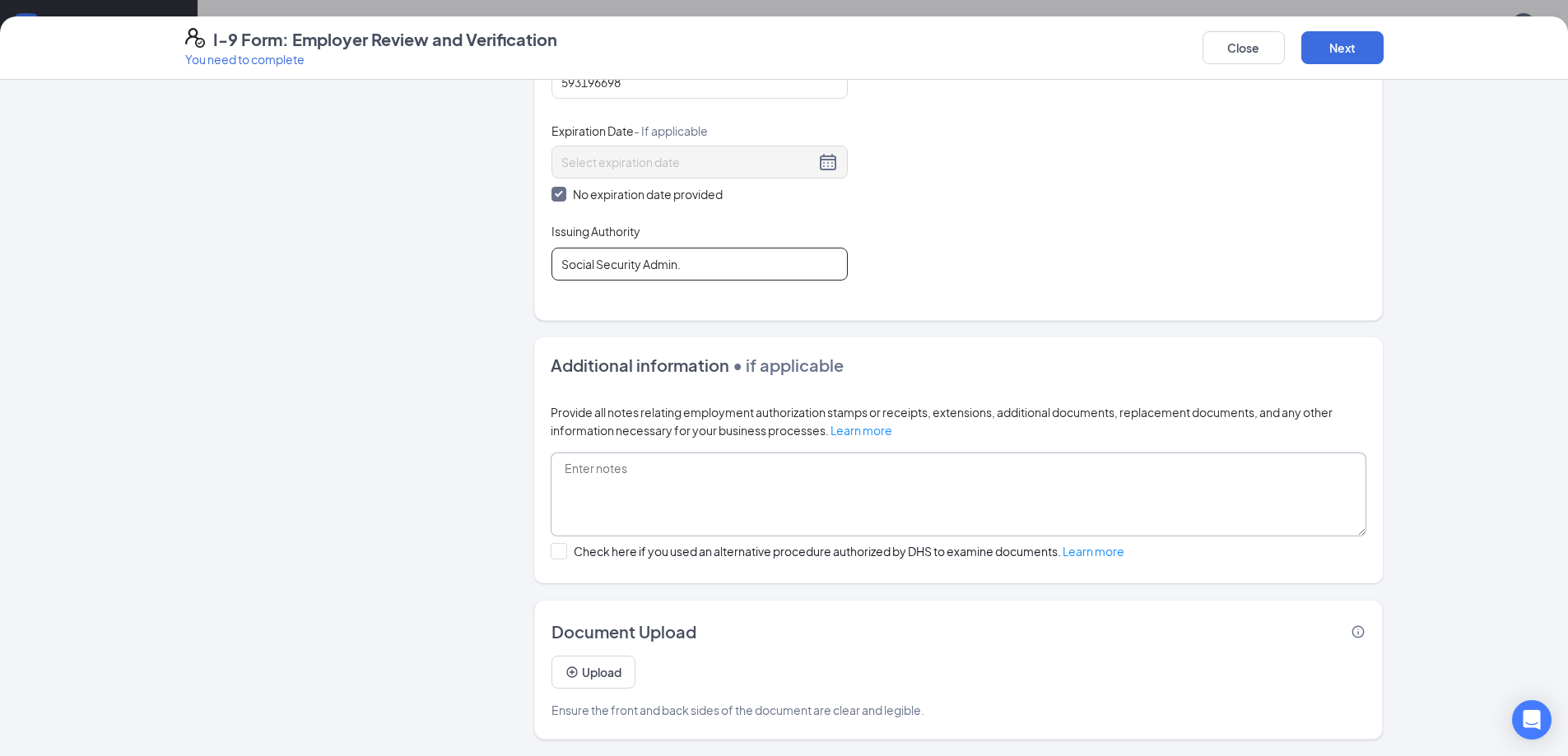
scroll to position [412, 0]
click at [1355, 47] on button "Next" at bounding box center [1342, 48] width 82 height 33
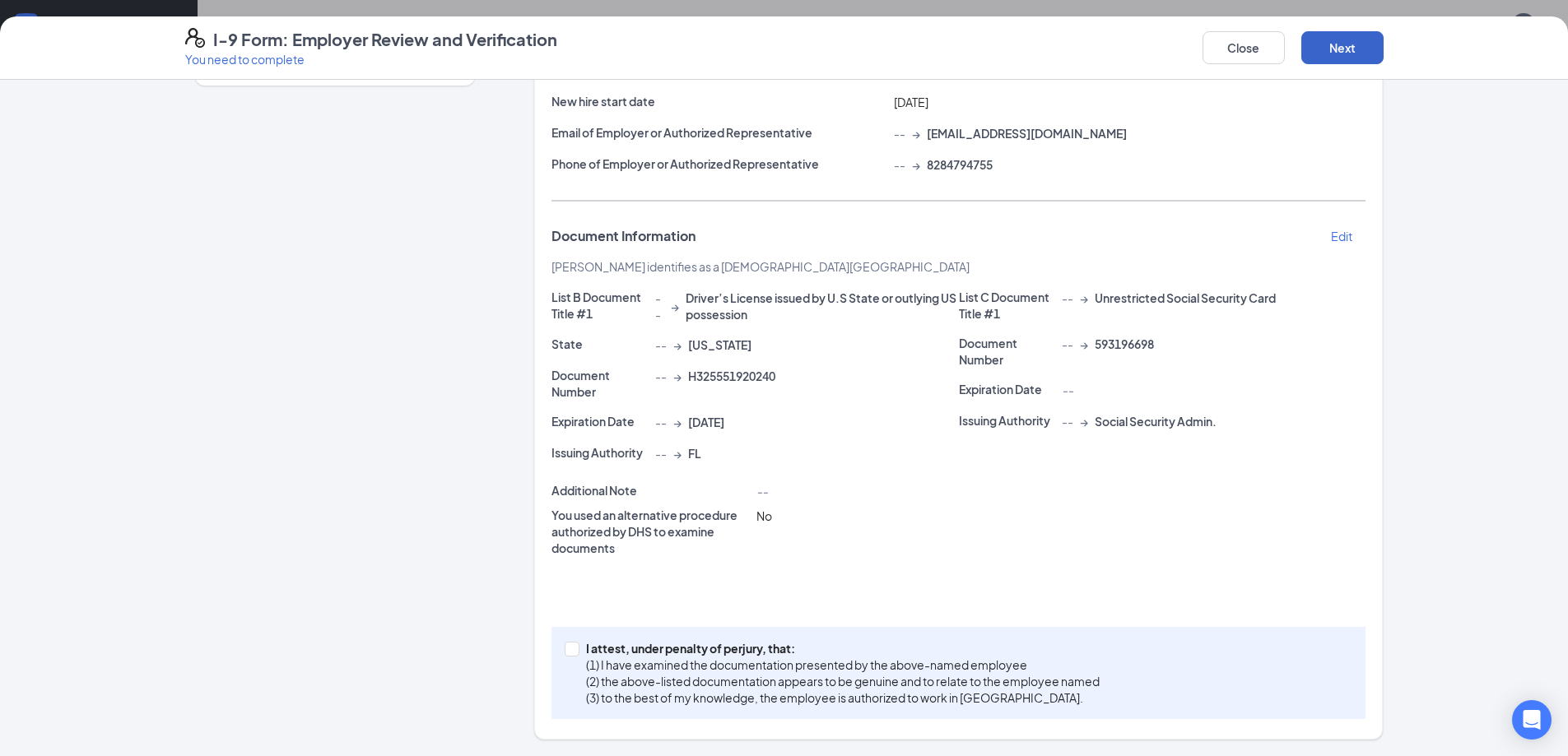
scroll to position [198, 0]
click at [1353, 48] on button "Next" at bounding box center [1342, 48] width 82 height 33
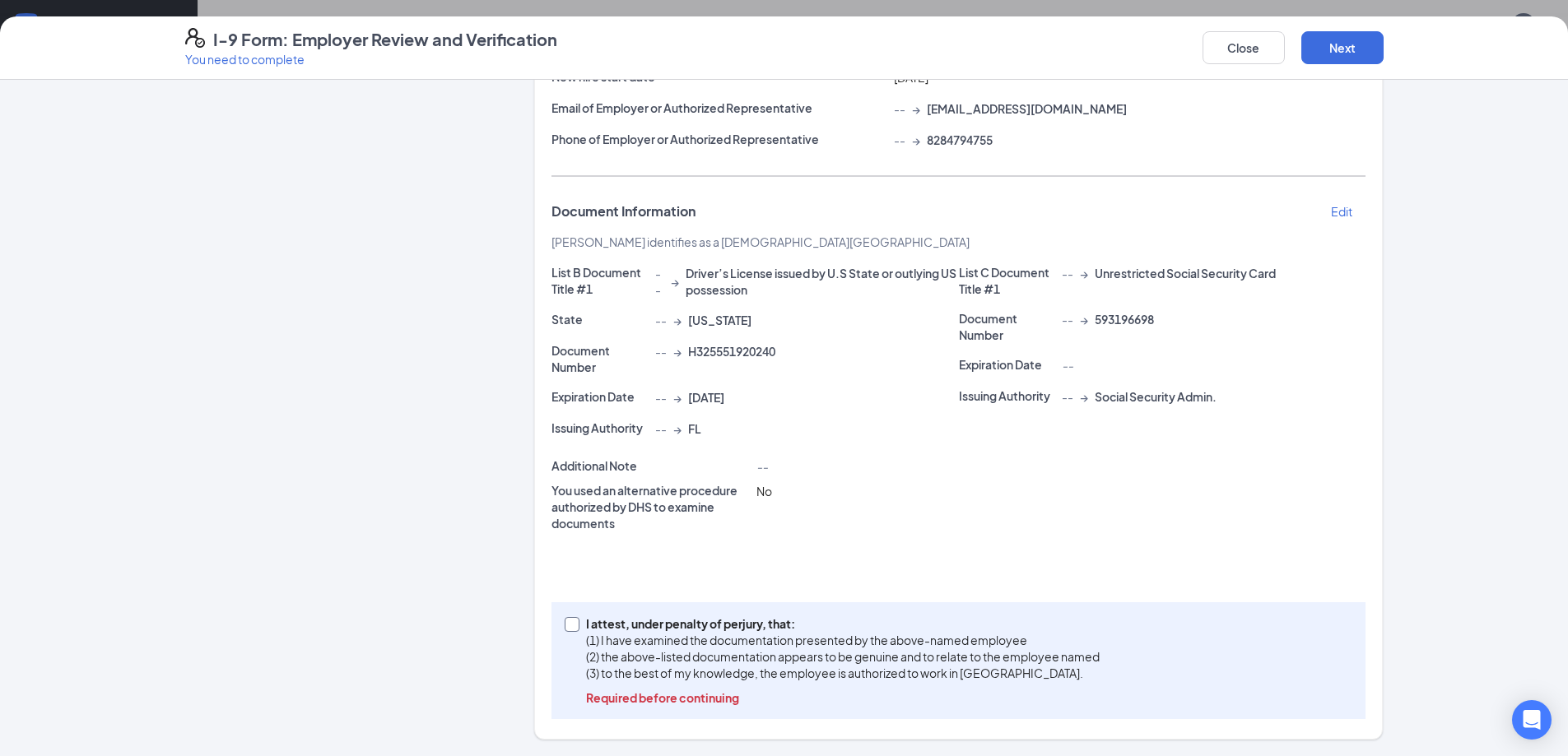
click at [572, 622] on span at bounding box center [572, 624] width 15 height 15
click at [572, 622] on input "I attest, under penalty of [PERSON_NAME], that: (1) I have examined the documen…" at bounding box center [570, 622] width 12 height 12
checkbox input "true"
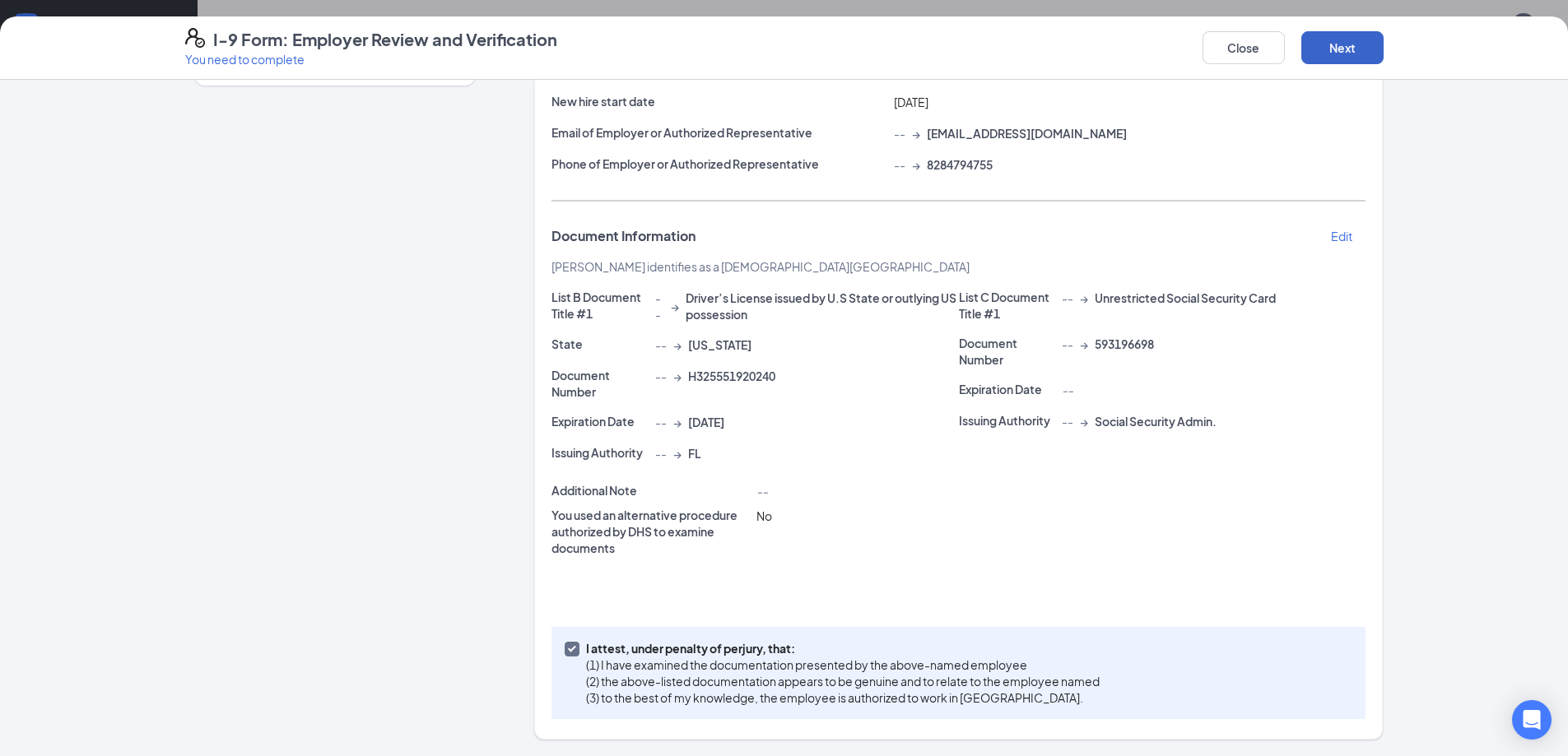
click at [1343, 58] on button "Next" at bounding box center [1342, 48] width 82 height 33
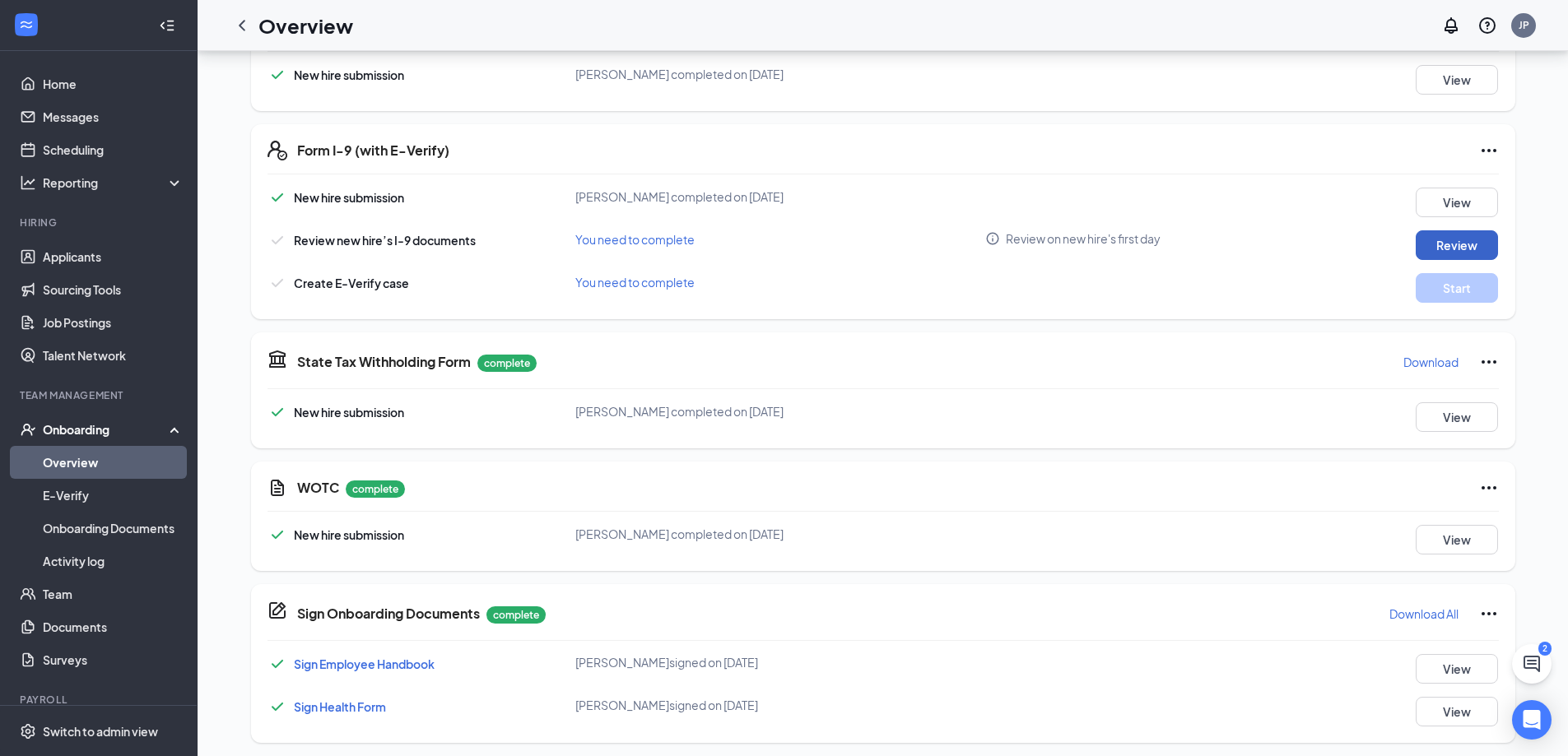
scroll to position [441, 0]
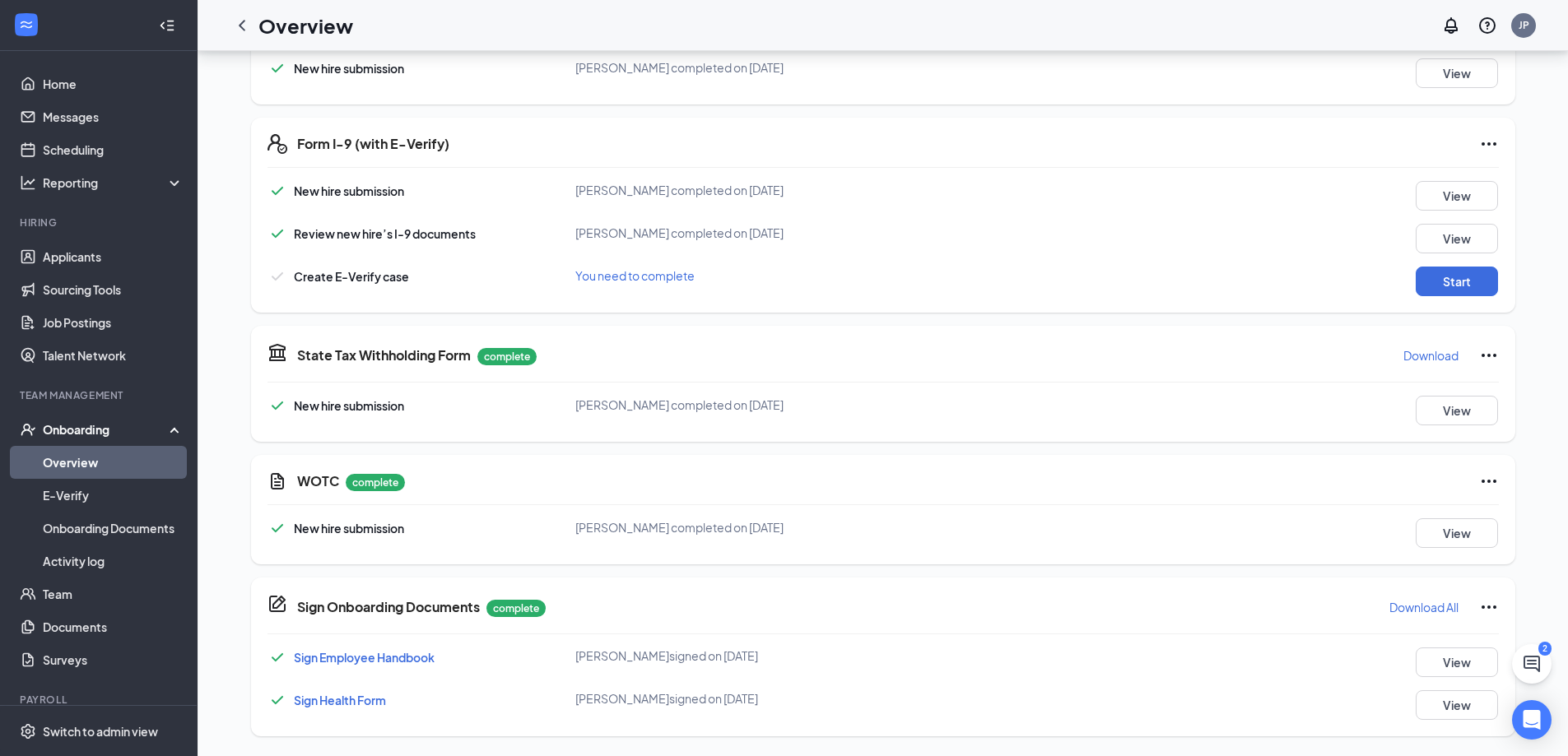
click at [375, 704] on span "Sign Health Form" at bounding box center [340, 700] width 92 height 15
click at [369, 703] on span "Sign Health Form" at bounding box center [340, 700] width 92 height 15
click at [1451, 282] on button "Start" at bounding box center [1457, 281] width 82 height 29
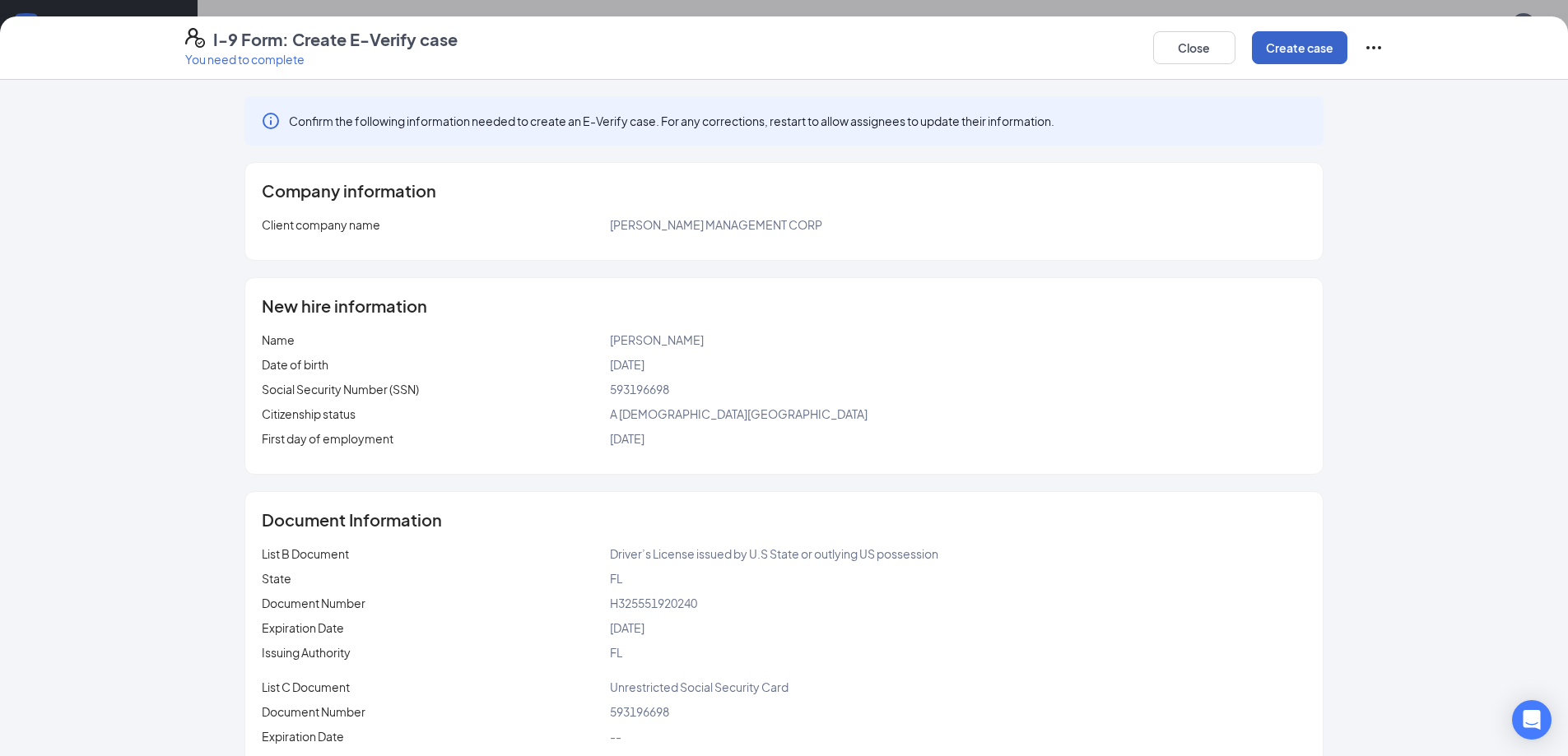
click at [1293, 48] on button "Create case" at bounding box center [1300, 48] width 96 height 33
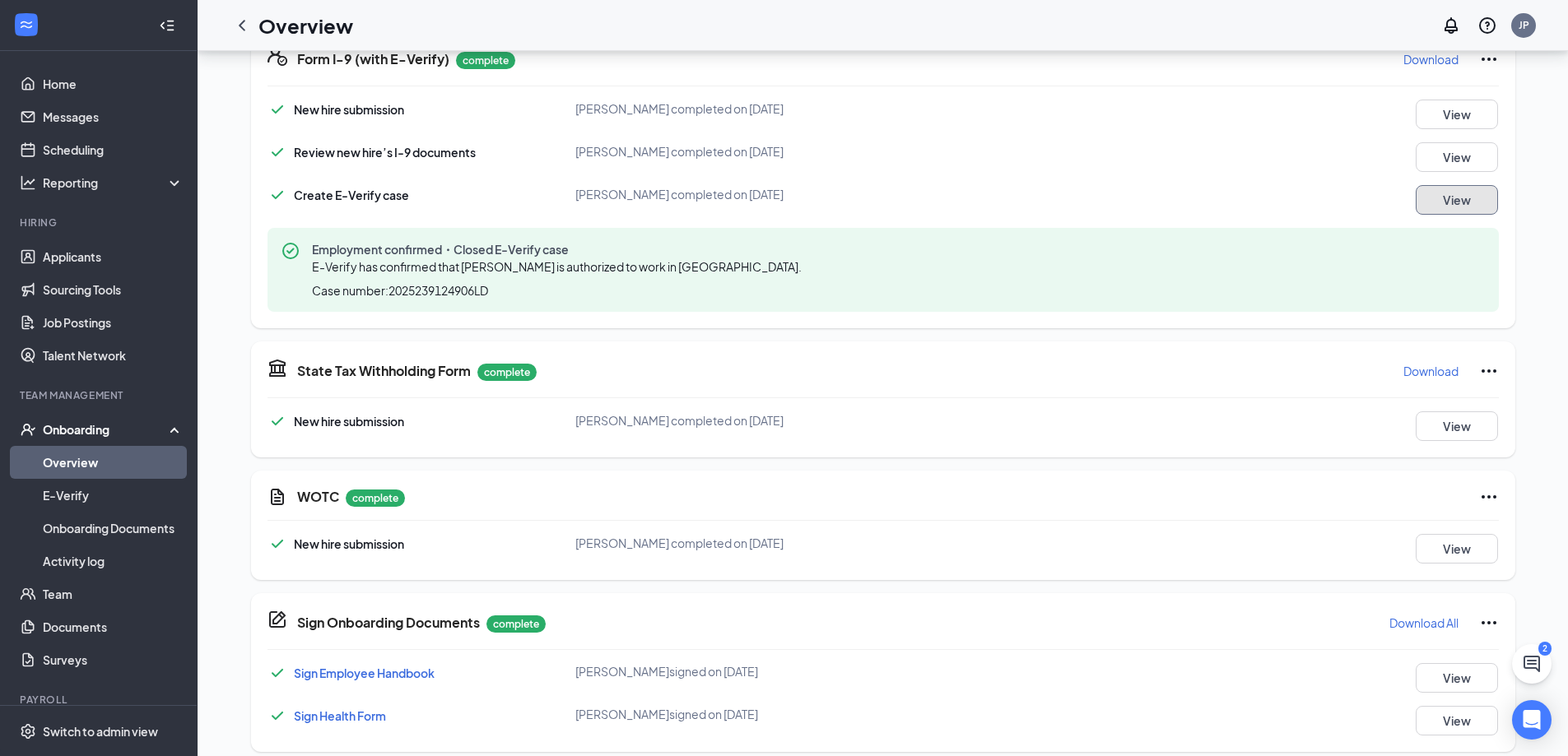
scroll to position [544, 0]
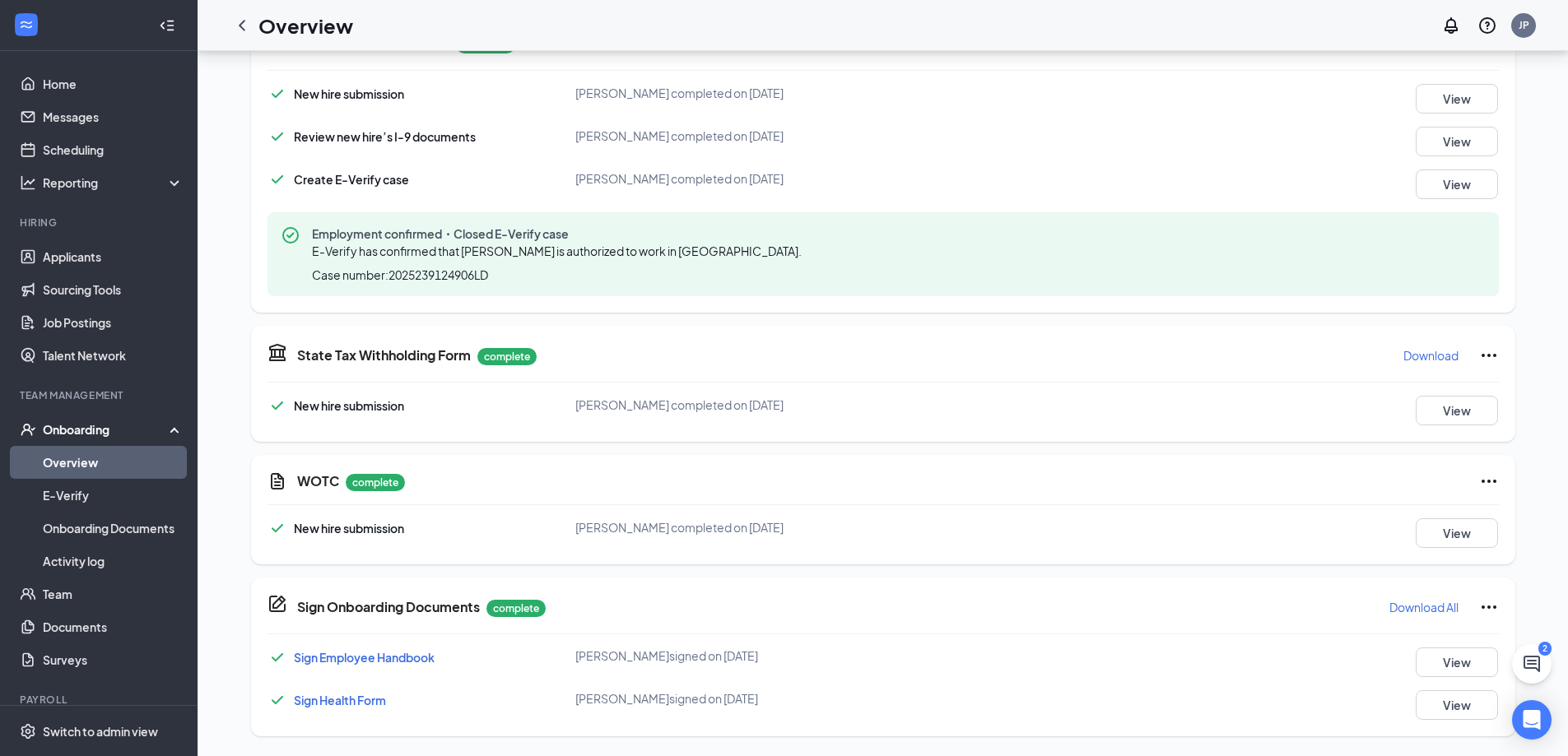
click at [46, 470] on link "Overview" at bounding box center [112, 462] width 141 height 33
